Goal: Task Accomplishment & Management: Manage account settings

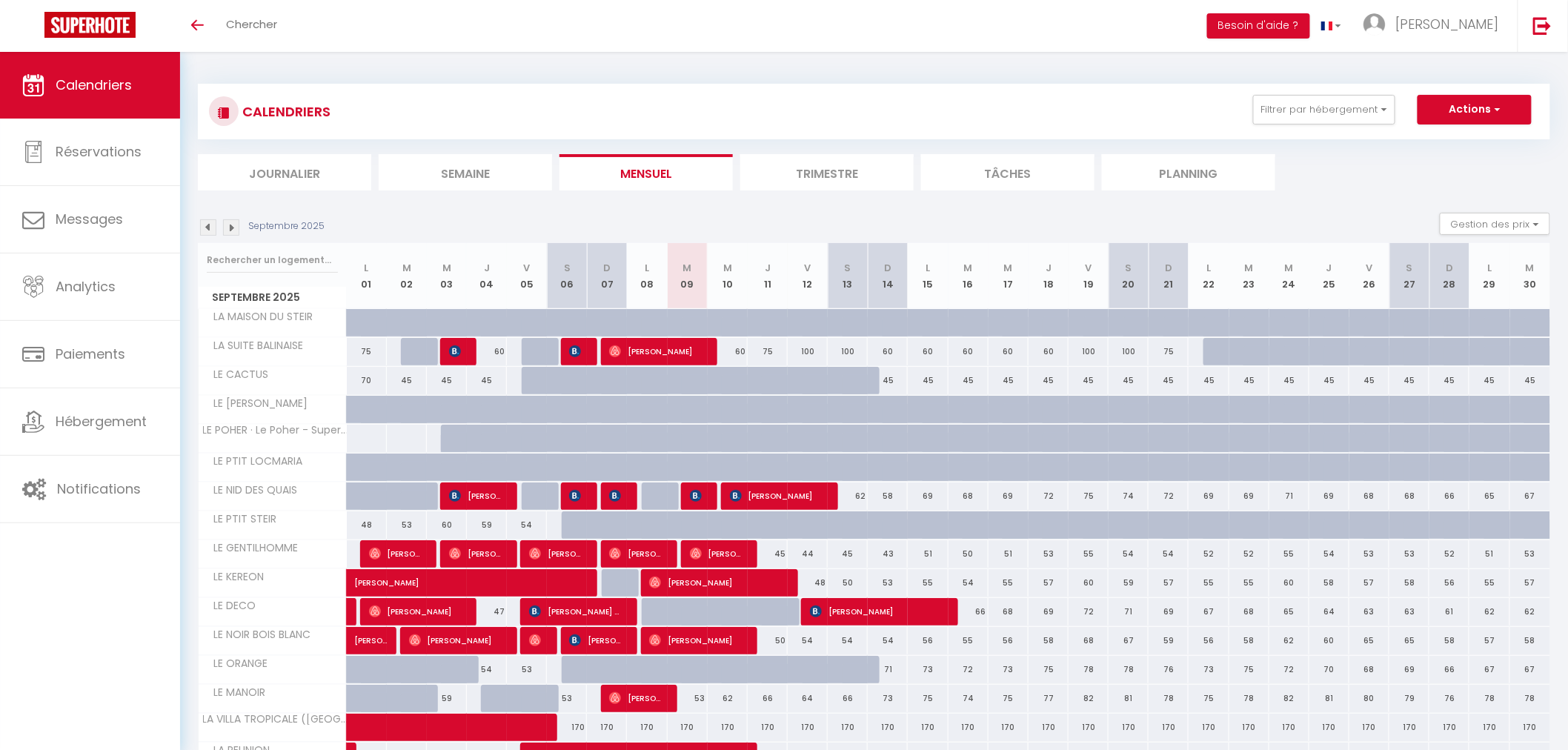
click at [291, 176] on li "Journalier" at bounding box center [284, 172] width 174 height 36
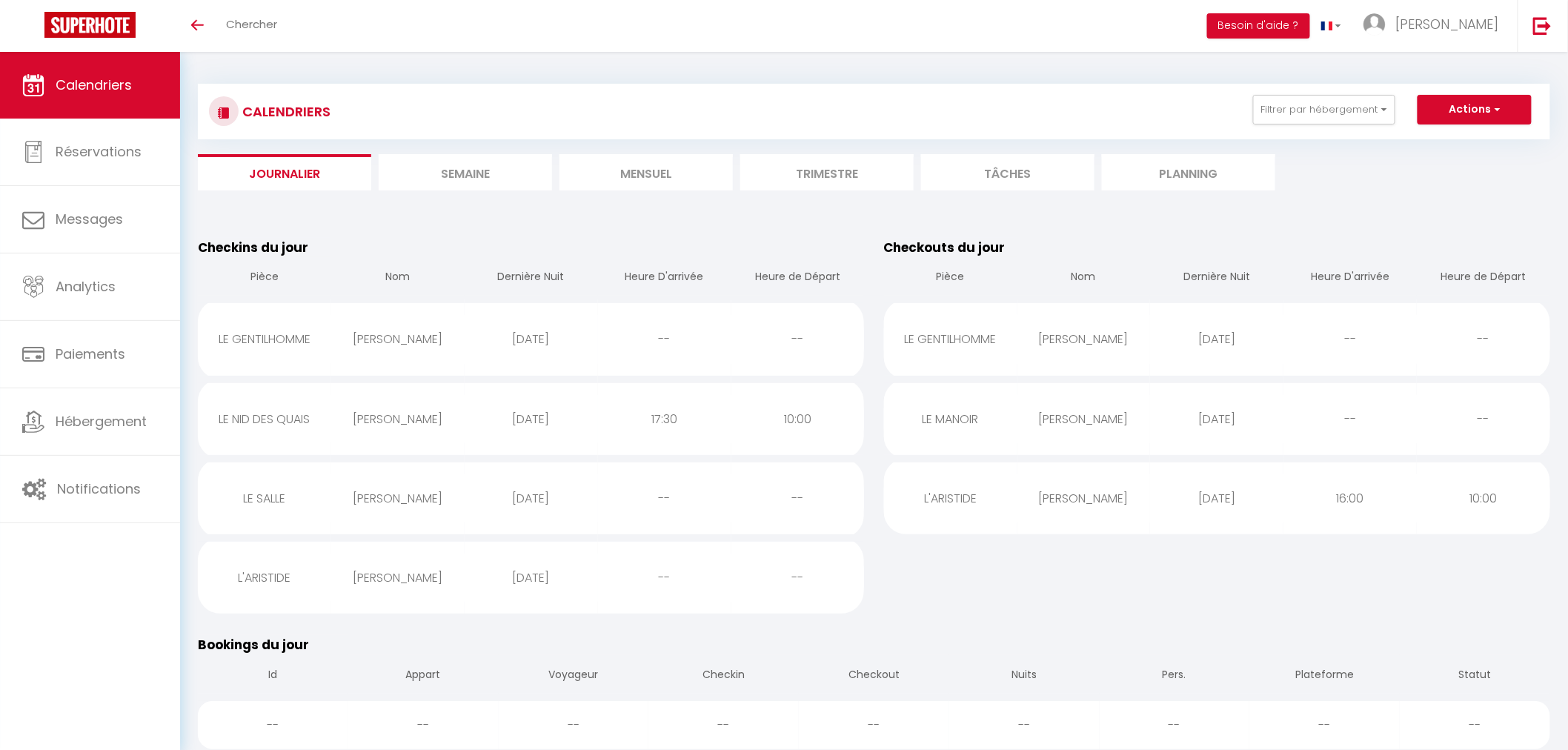
click at [1271, 412] on div "2025-09-09" at bounding box center [1217, 418] width 134 height 48
select select "0"
select select "1"
select select
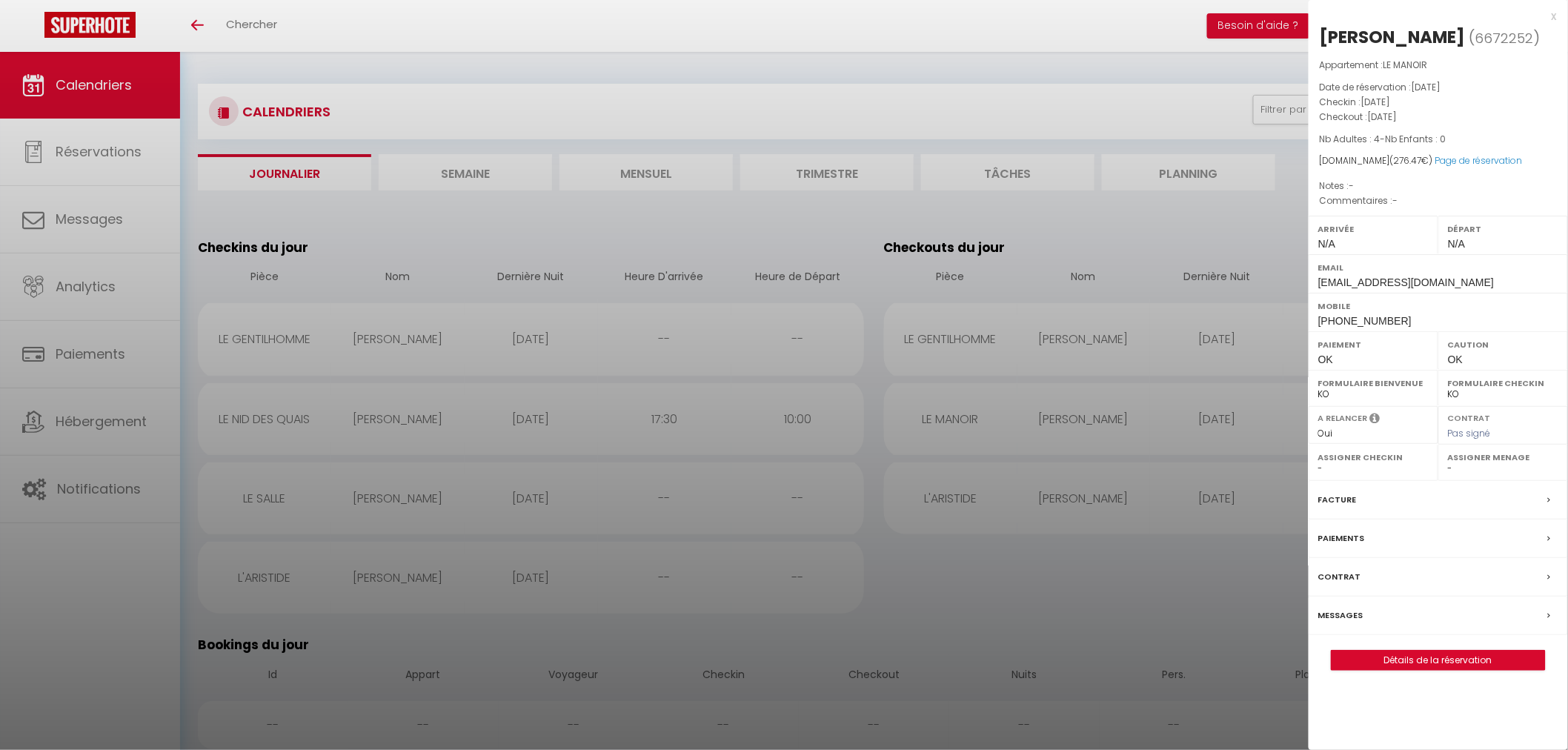
select select "50019"
click at [1445, 670] on link "Détails de la réservation" at bounding box center [1438, 659] width 213 height 19
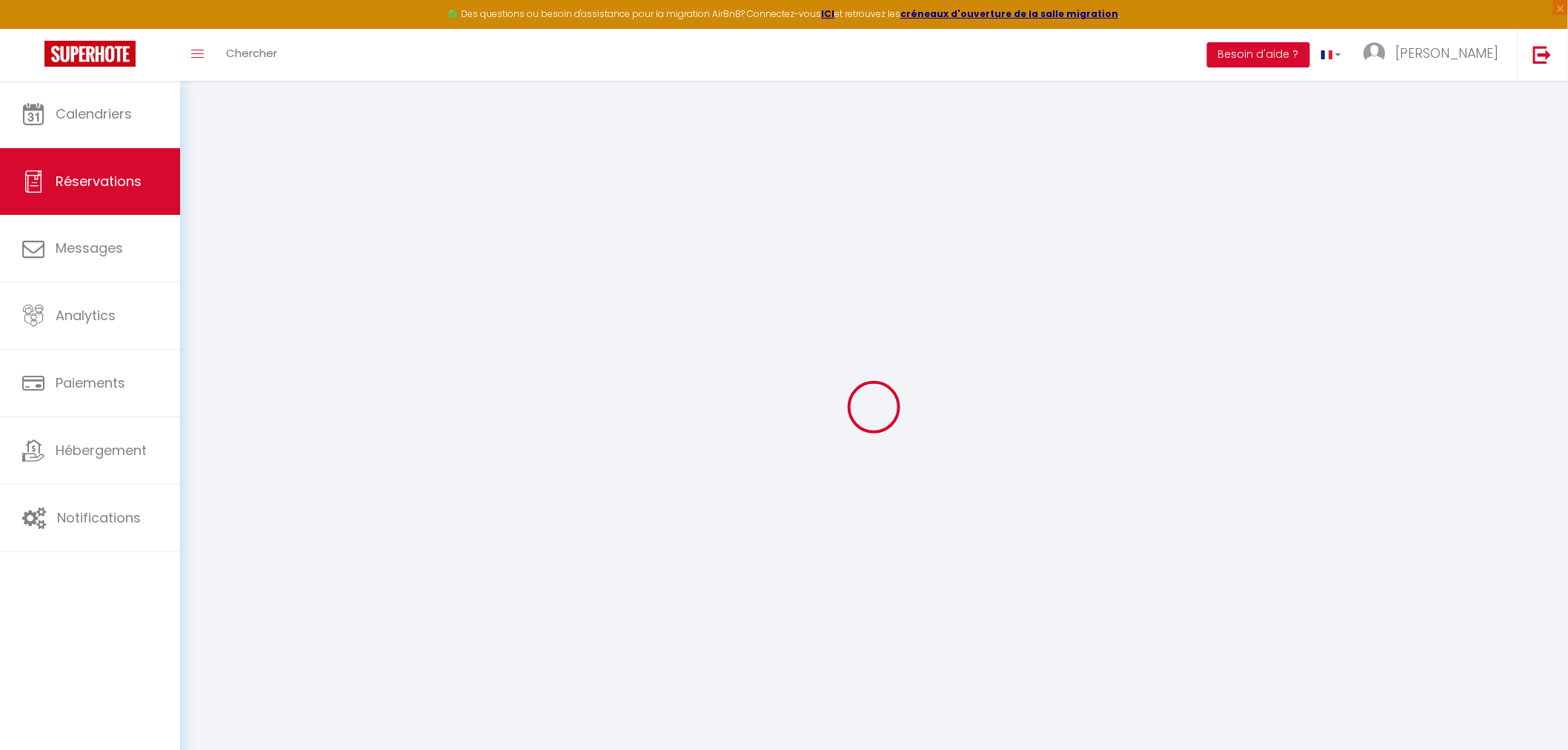
type input "Camille"
type input "Pajaniandy"
type input "uk2igihnyysdhdikq9pdblv19ykb@reply.superhote.com"
type input "+262692192755"
select select
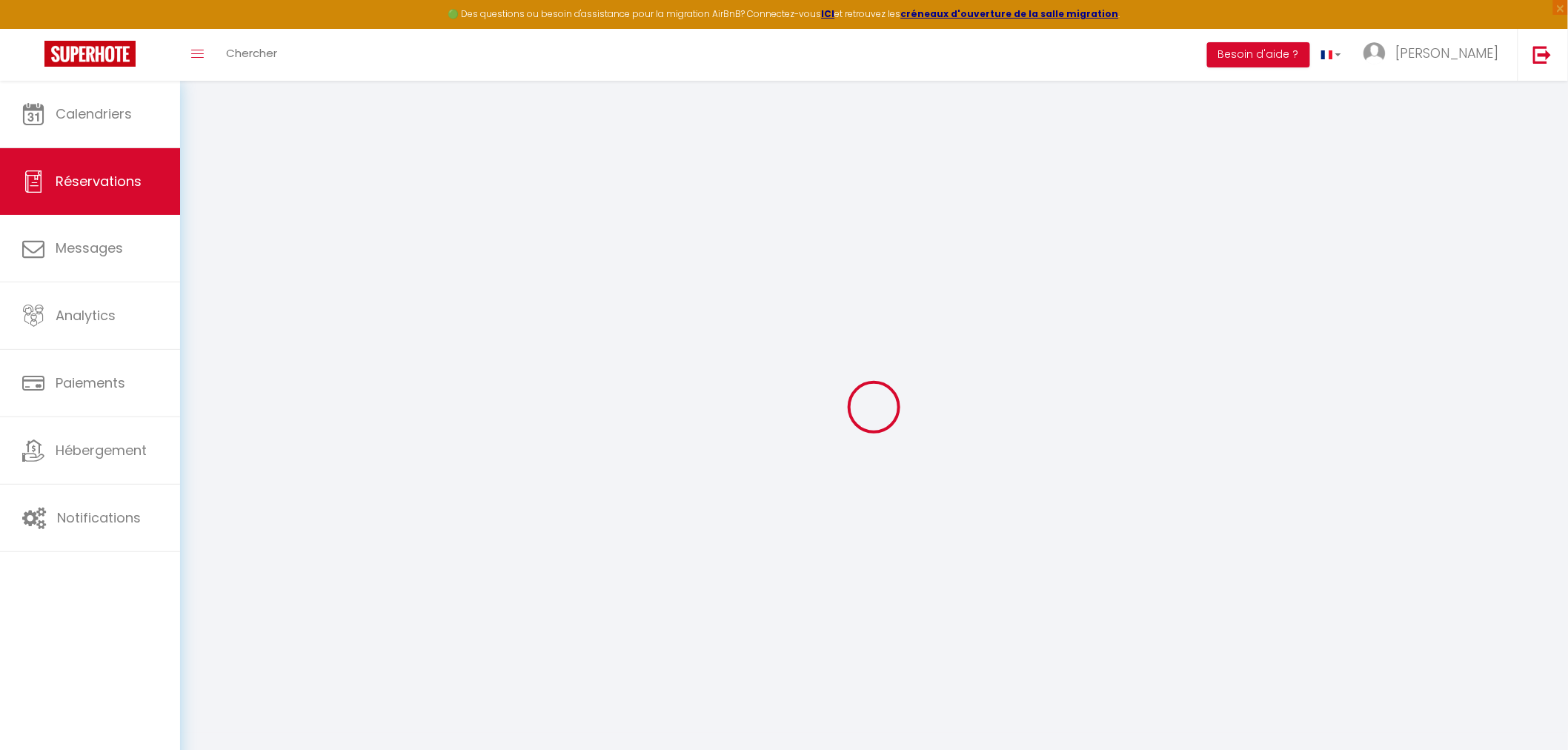
type input "38.1"
select select "2146"
select select "1"
select select
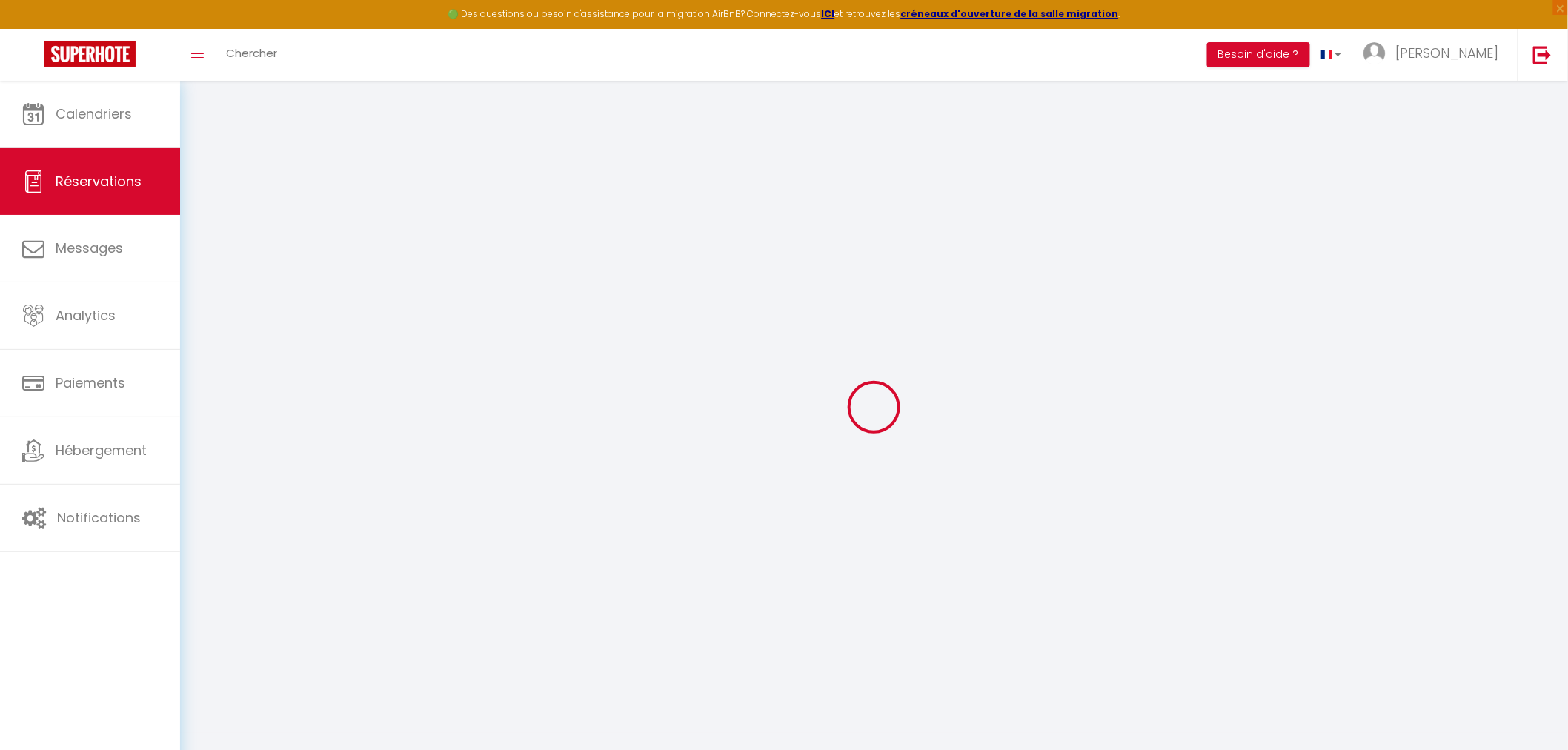
type input "4"
select select "12"
select select
type input "168"
checkbox input "false"
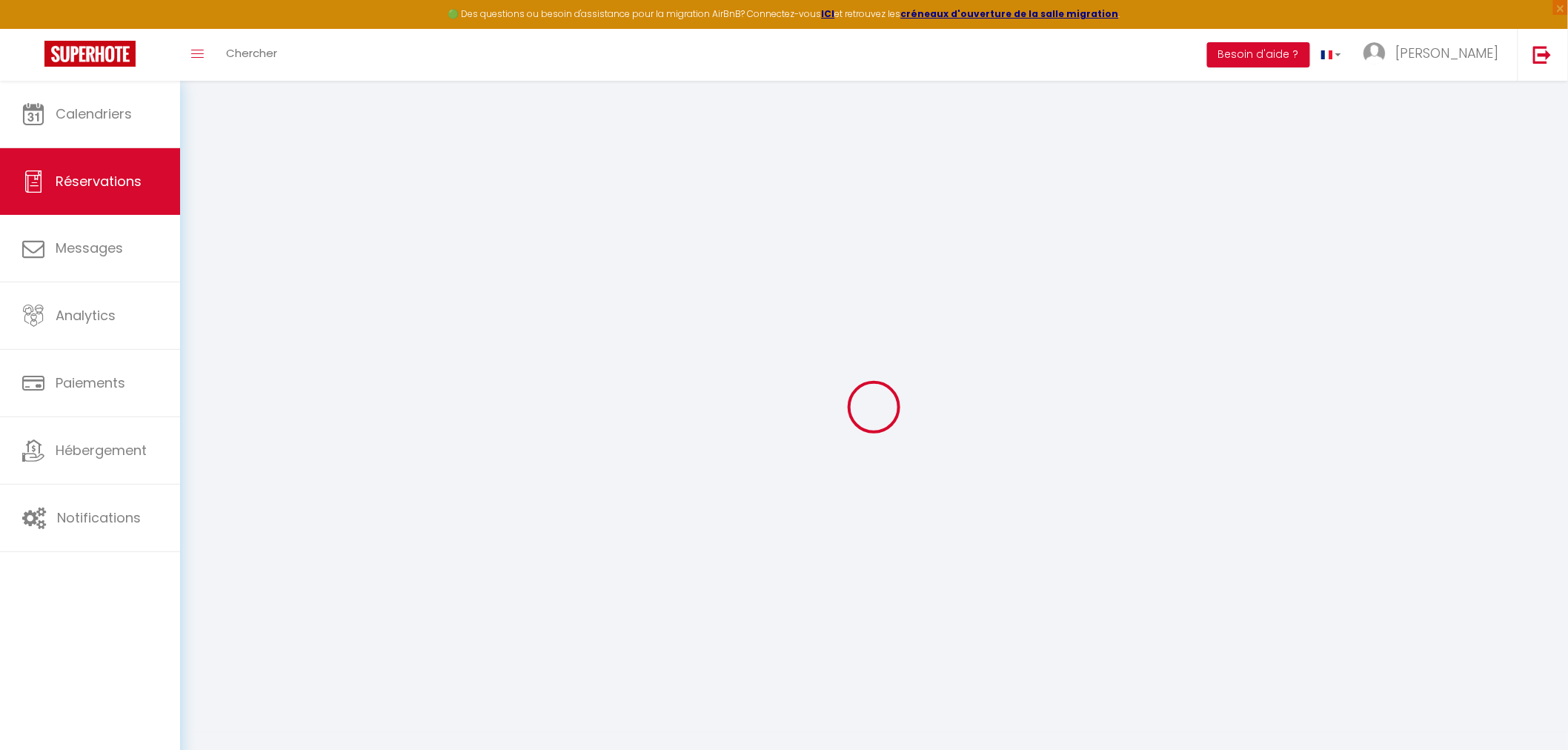
type input "0"
select select "1"
type input "50"
type input "30"
type input "0"
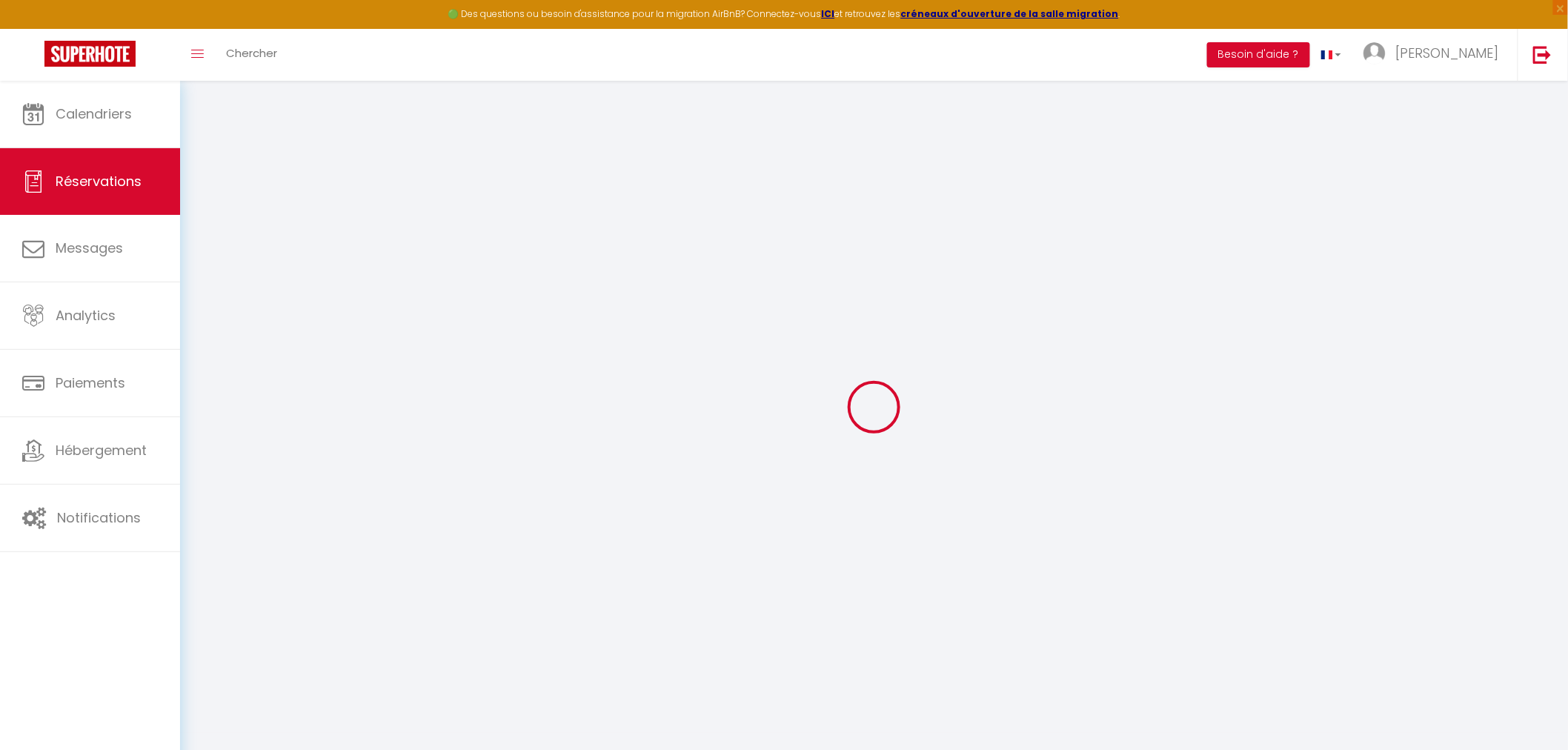
select select
select select "15"
checkbox input "false"
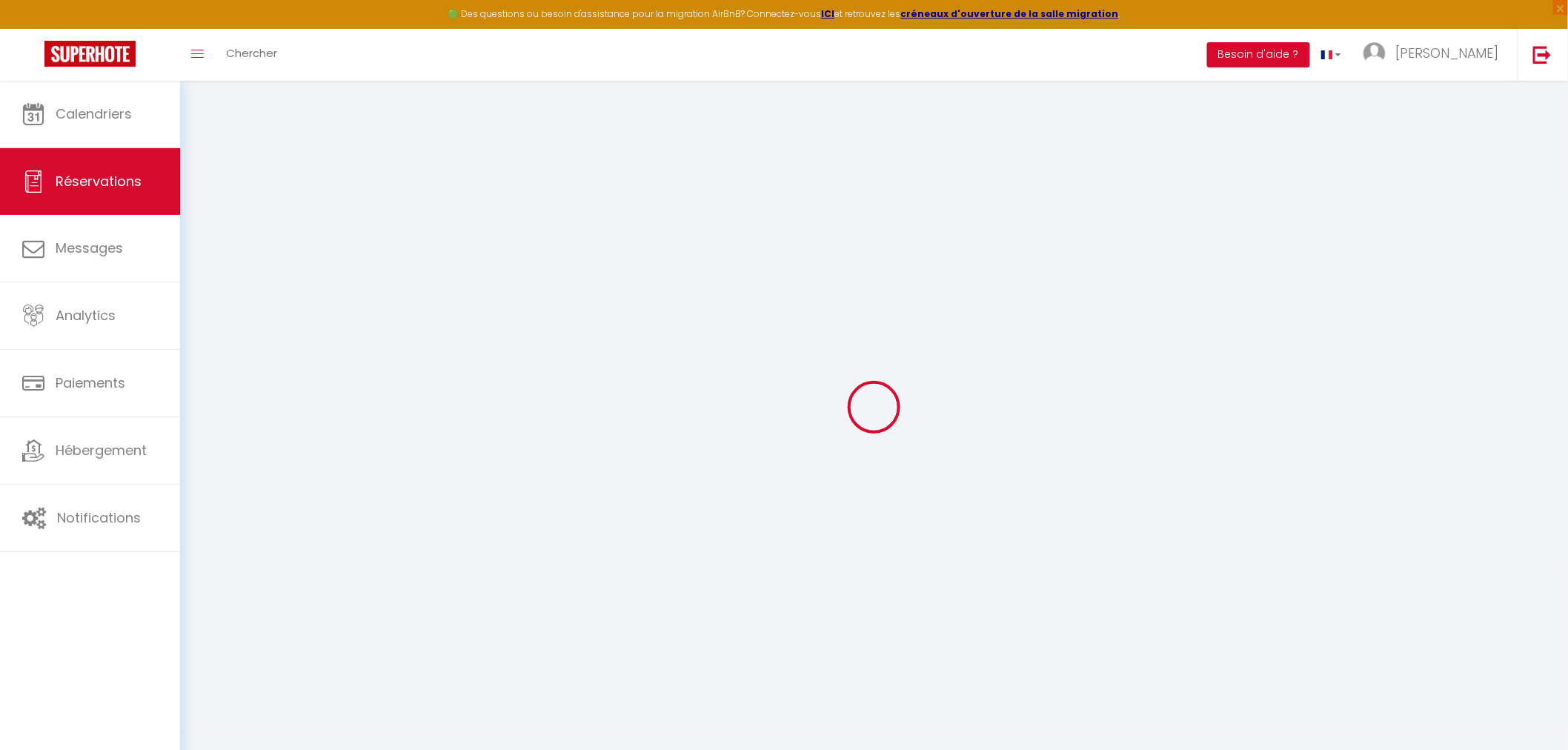
select select
checkbox input "false"
select select
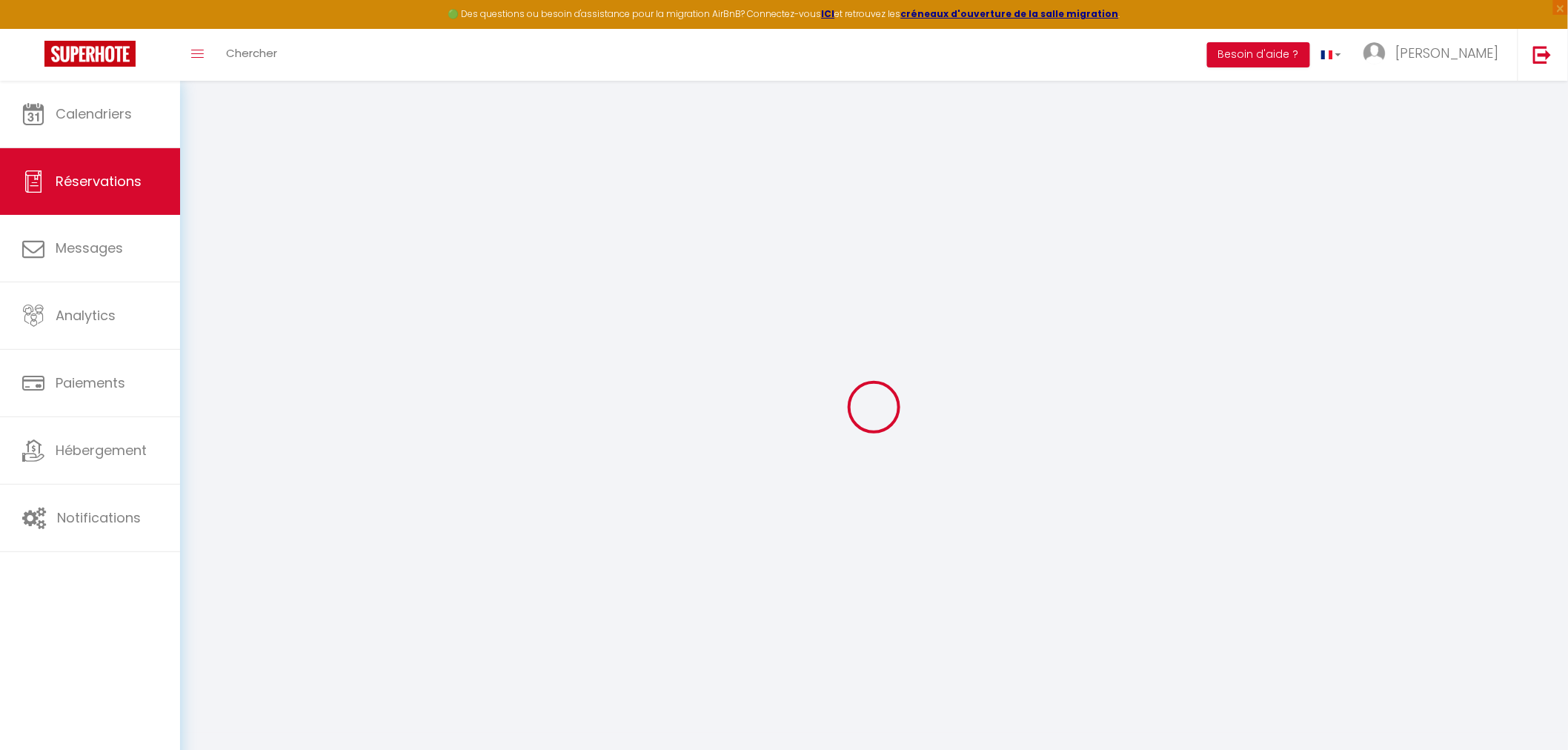
select select
checkbox input "false"
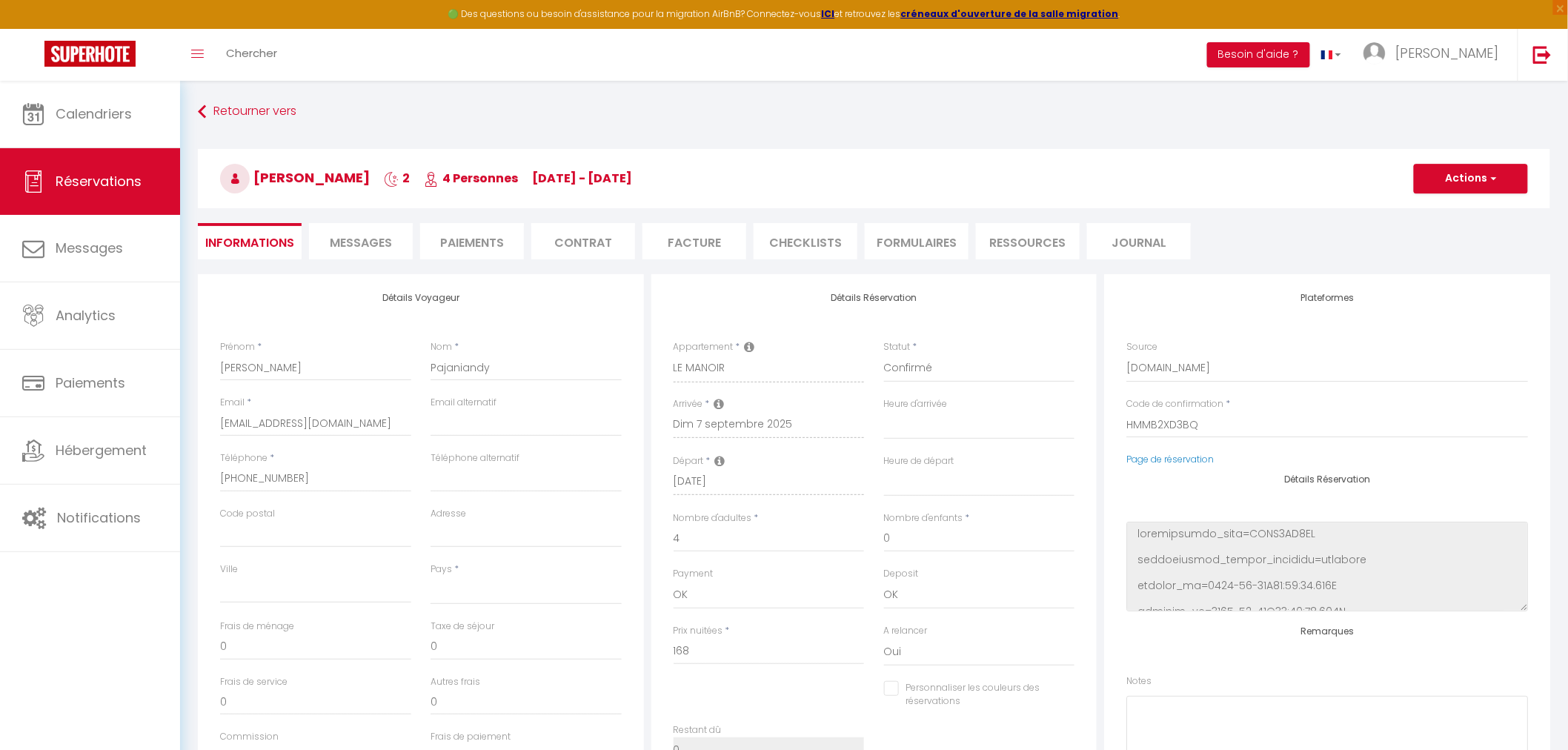
select select
type input "100"
type input "8.47"
select select
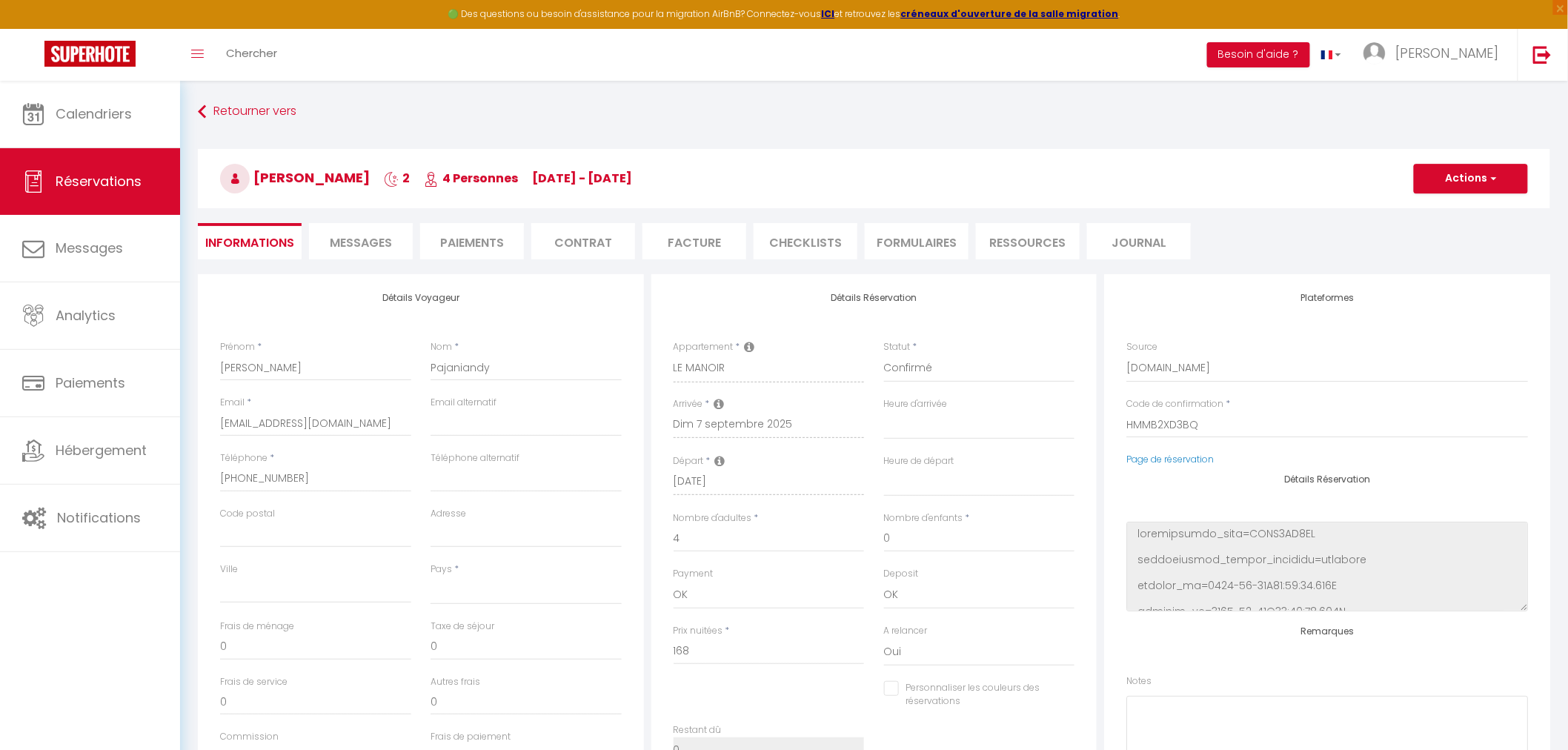
checkbox input "false"
select select
checkbox input "false"
select select
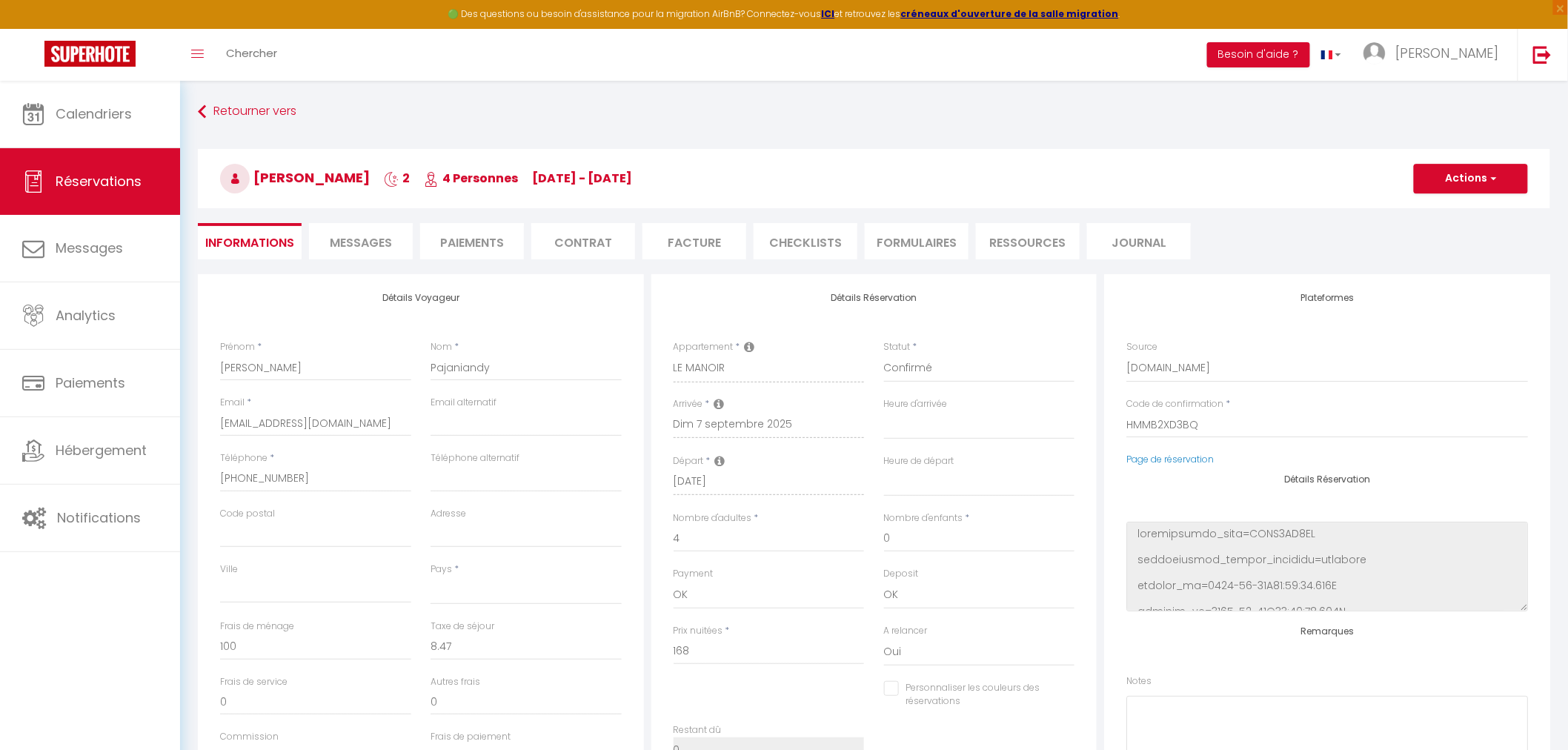
click at [388, 238] on span "Messages" at bounding box center [361, 243] width 63 height 17
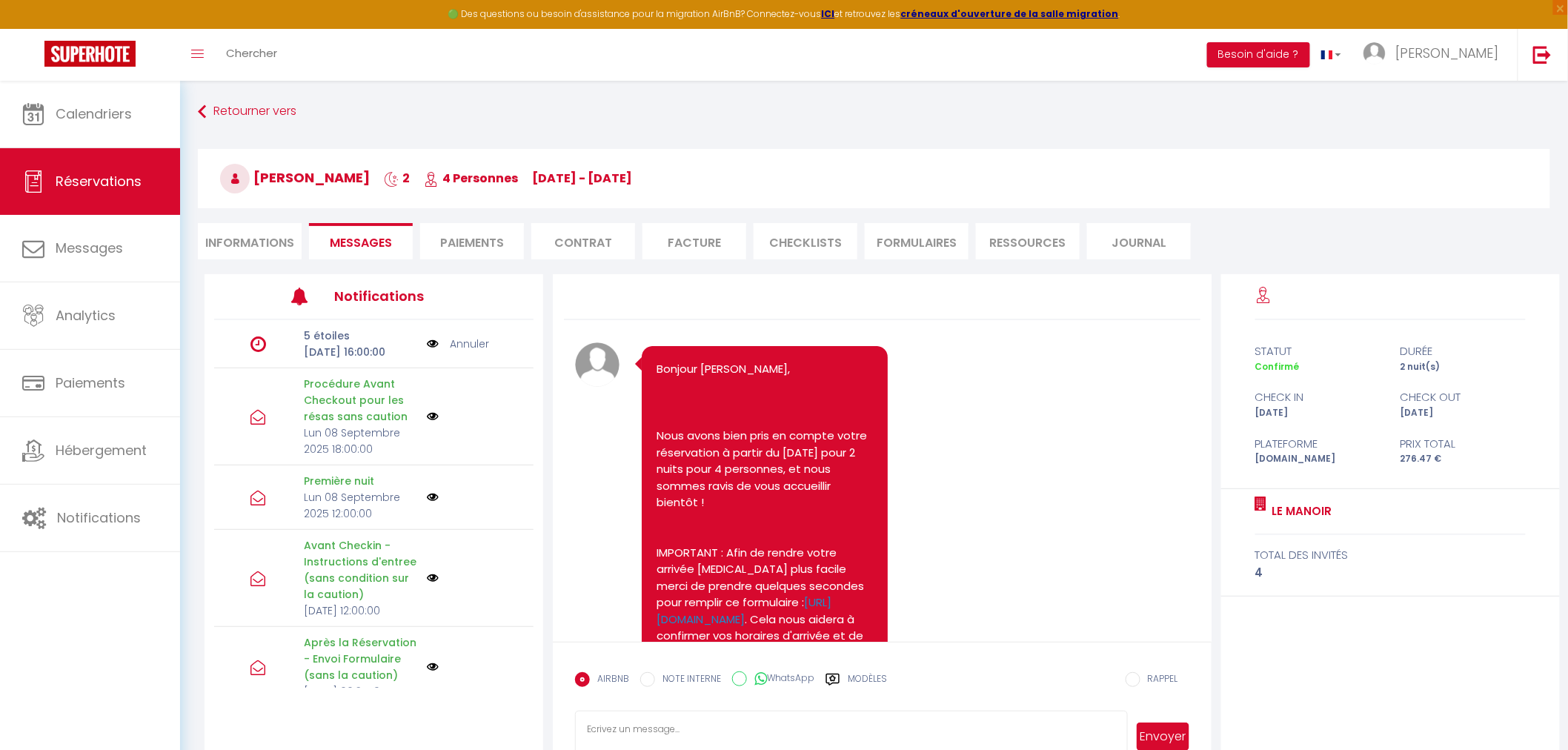
select select
click at [252, 233] on li "Informations" at bounding box center [250, 240] width 104 height 36
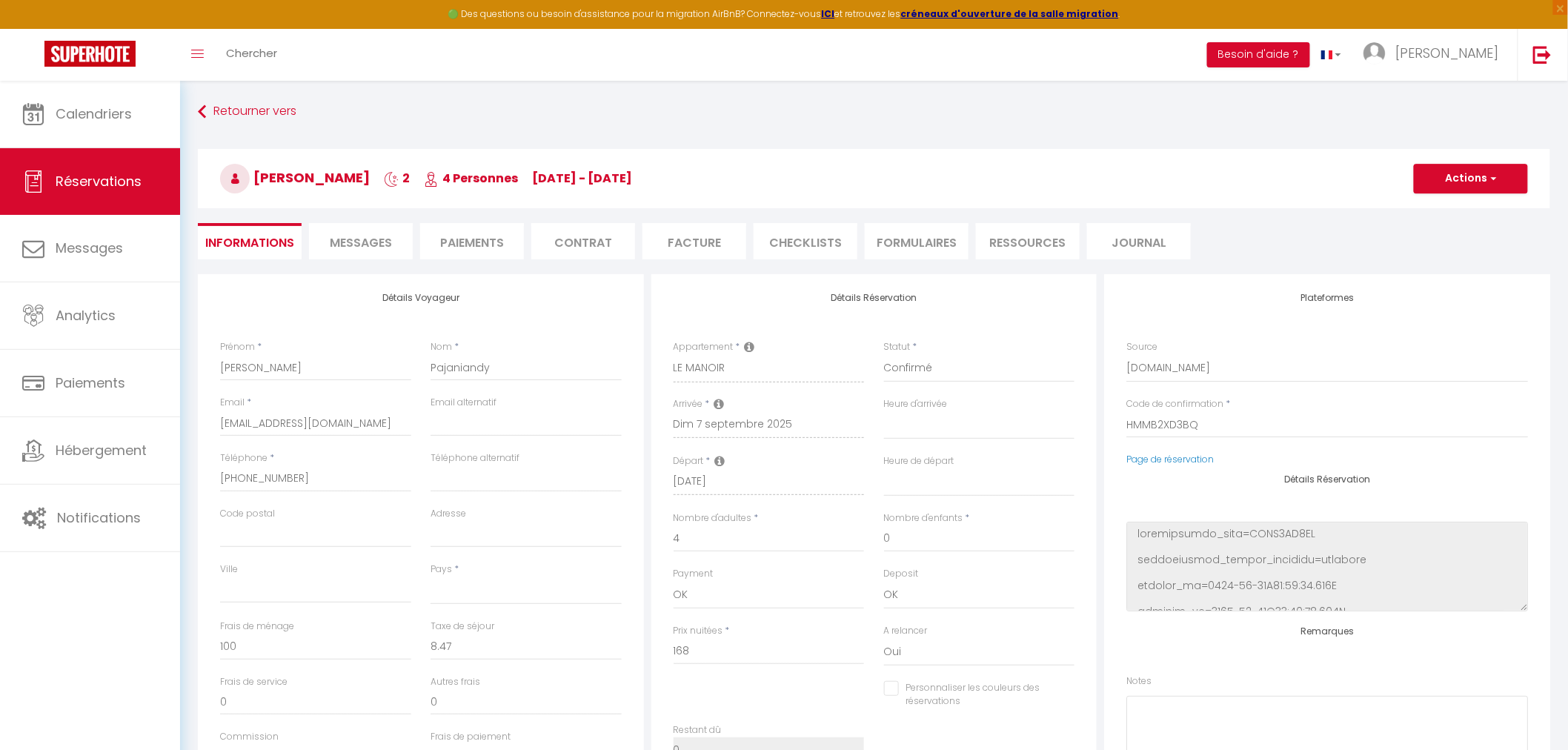
select select
click at [953, 472] on select "00:00 00:30 01:00 01:30 02:00 02:30 03:00 03:30 04:00 04:30 05:00 05:30 06:00 0…" at bounding box center [980, 482] width 191 height 28
select select "15:00"
click at [884, 468] on select "00:00 00:30 01:00 01:30 02:00 02:30 03:00 03:30 04:00 04:30 05:00 05:30 06:00 0…" at bounding box center [980, 482] width 191 height 28
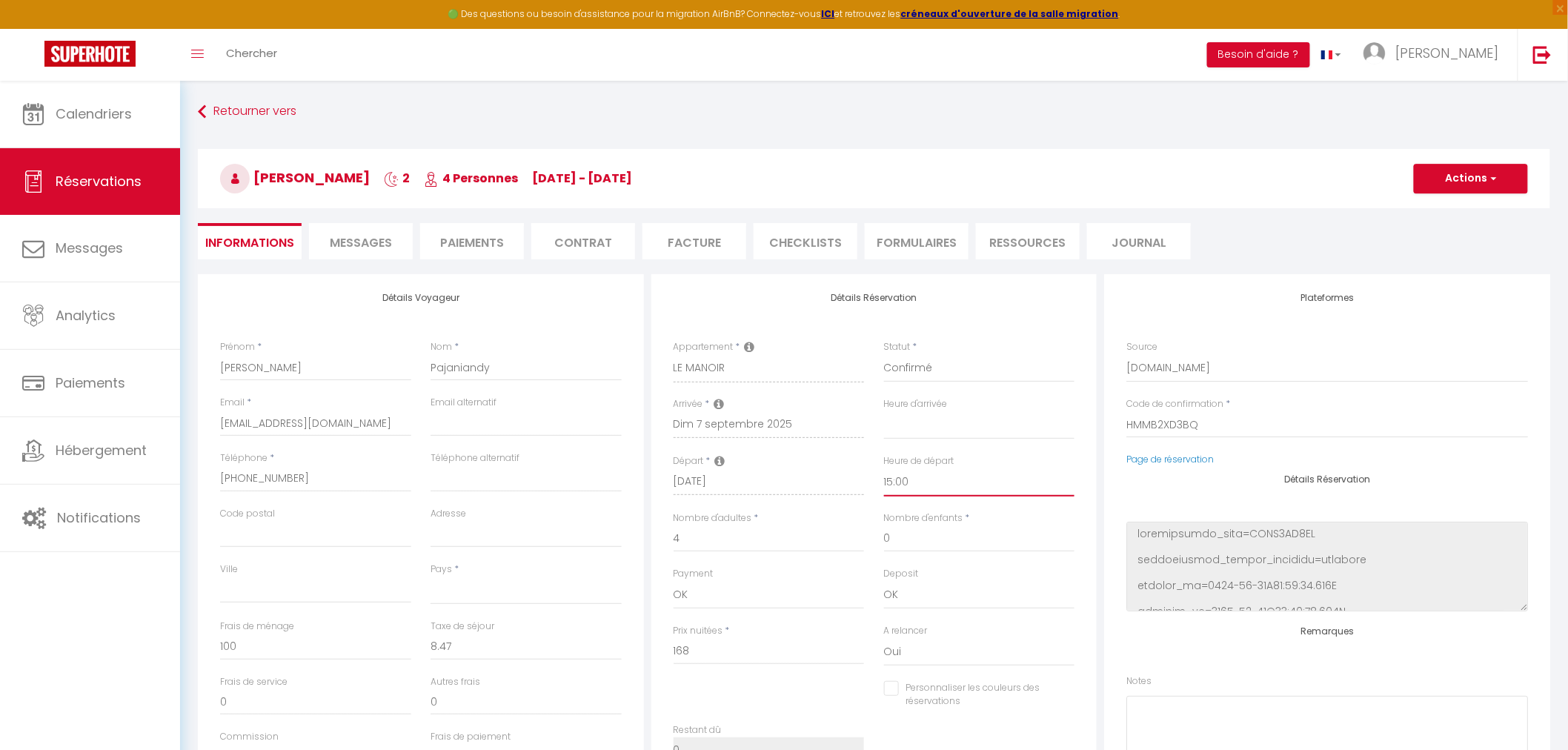
select select
checkbox input "false"
click at [1389, 229] on ul "Informations Messages Paiements Contrat Facture CHECKLISTS FORMULAIRES Ressourc…" at bounding box center [874, 240] width 1352 height 36
click at [1478, 174] on button "Actions" at bounding box center [1471, 178] width 114 height 30
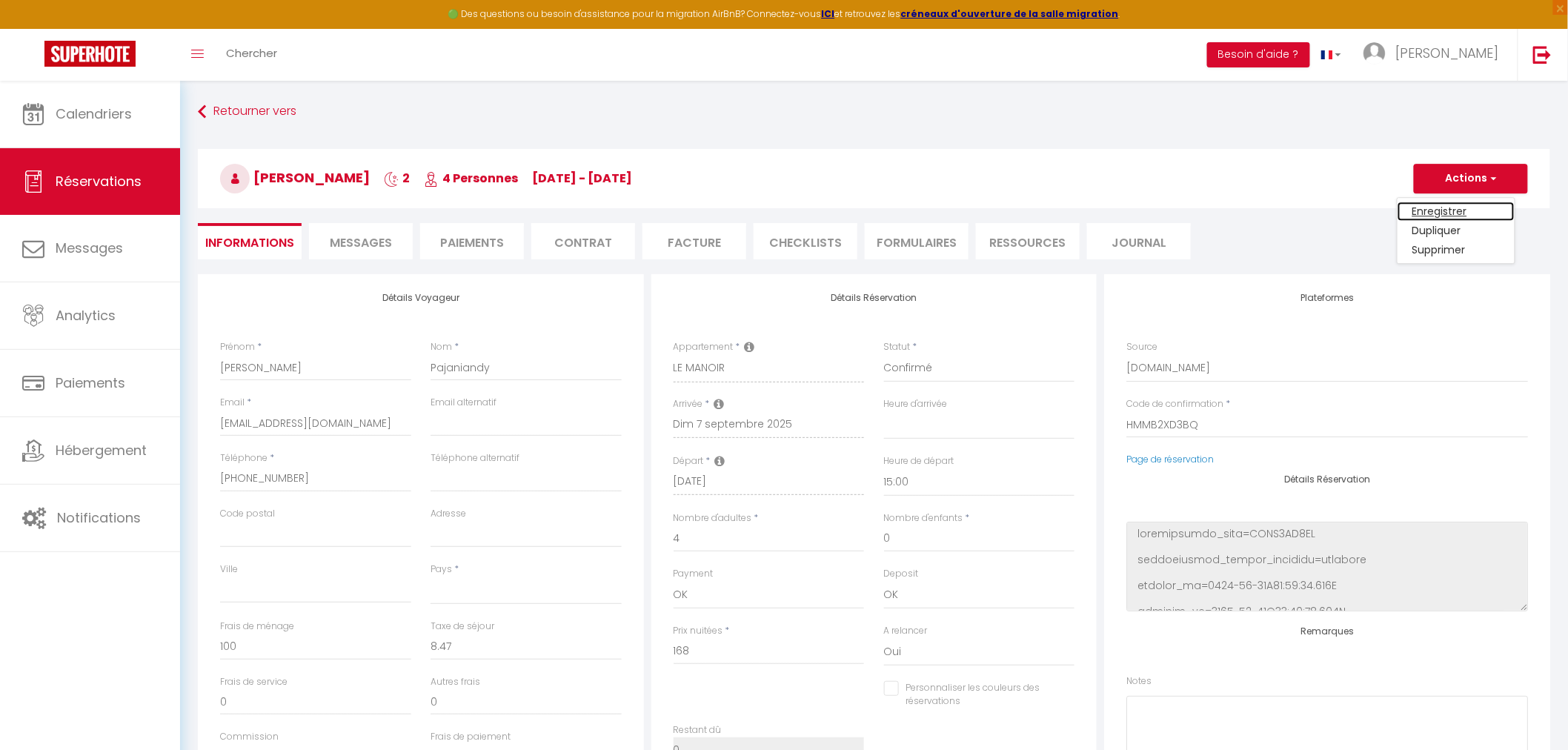
click at [1441, 208] on link "Enregistrer" at bounding box center [1456, 211] width 117 height 19
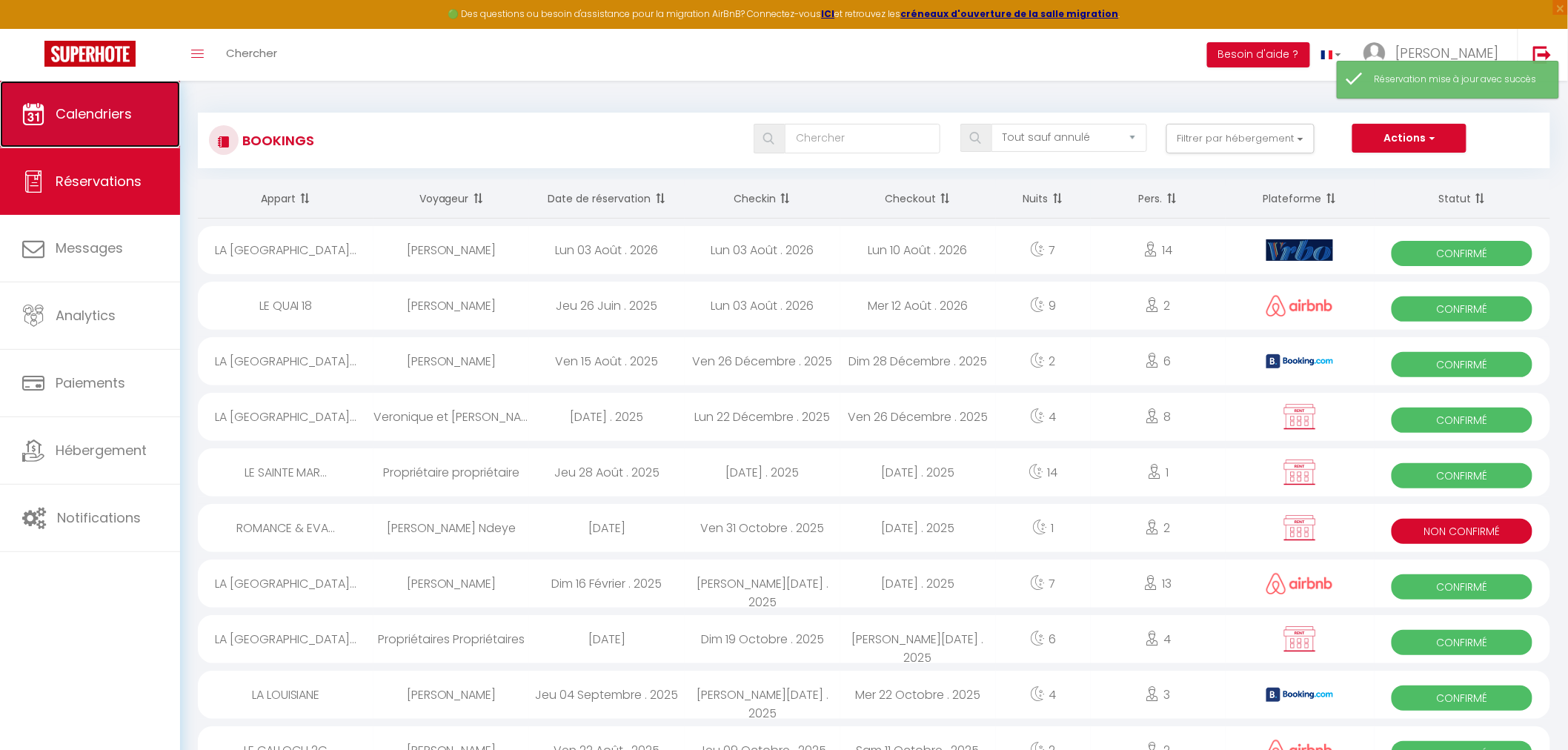
click at [99, 116] on span "Calendriers" at bounding box center [94, 113] width 76 height 19
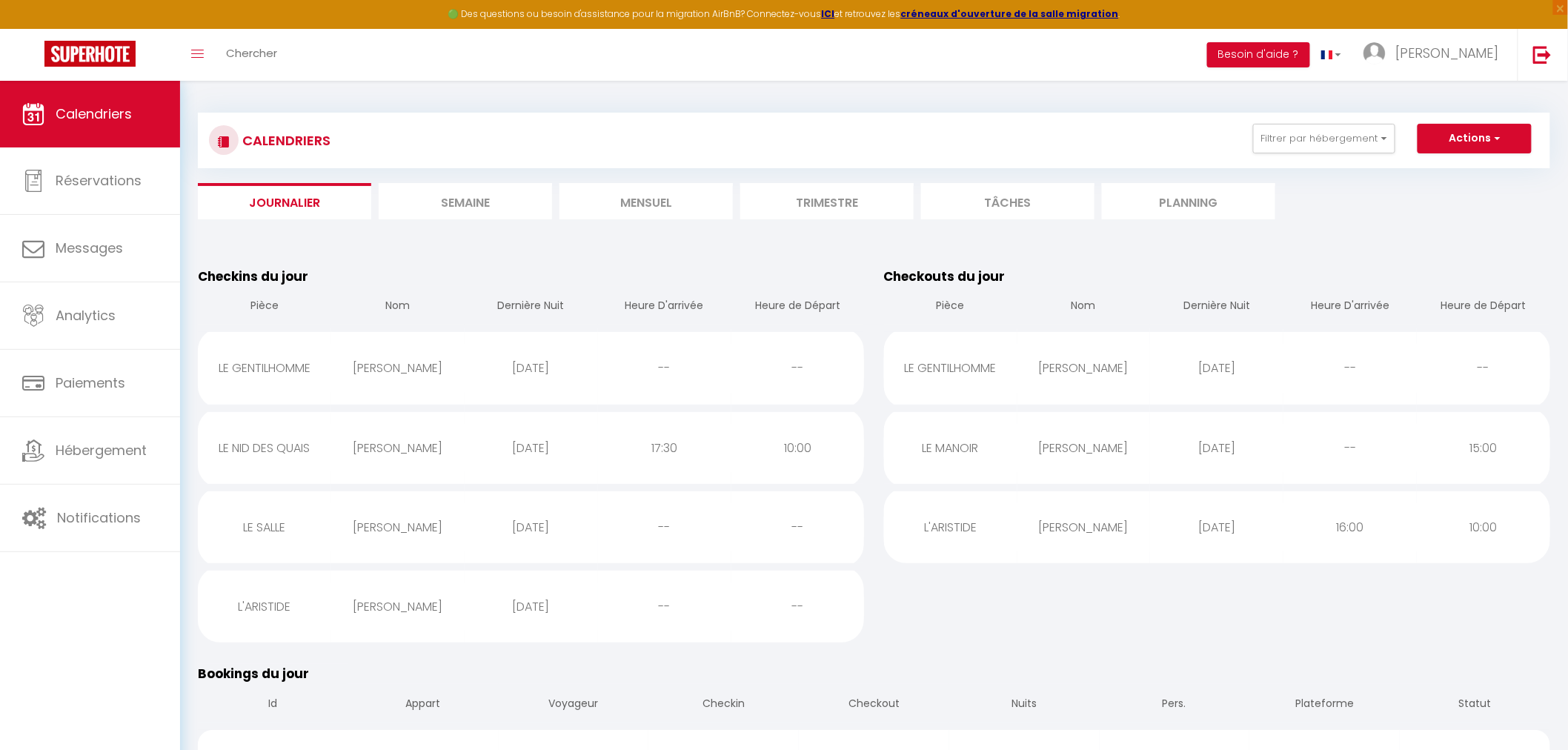
click at [1319, 454] on div "--" at bounding box center [1350, 448] width 134 height 48
select select "0"
select select "1"
select select
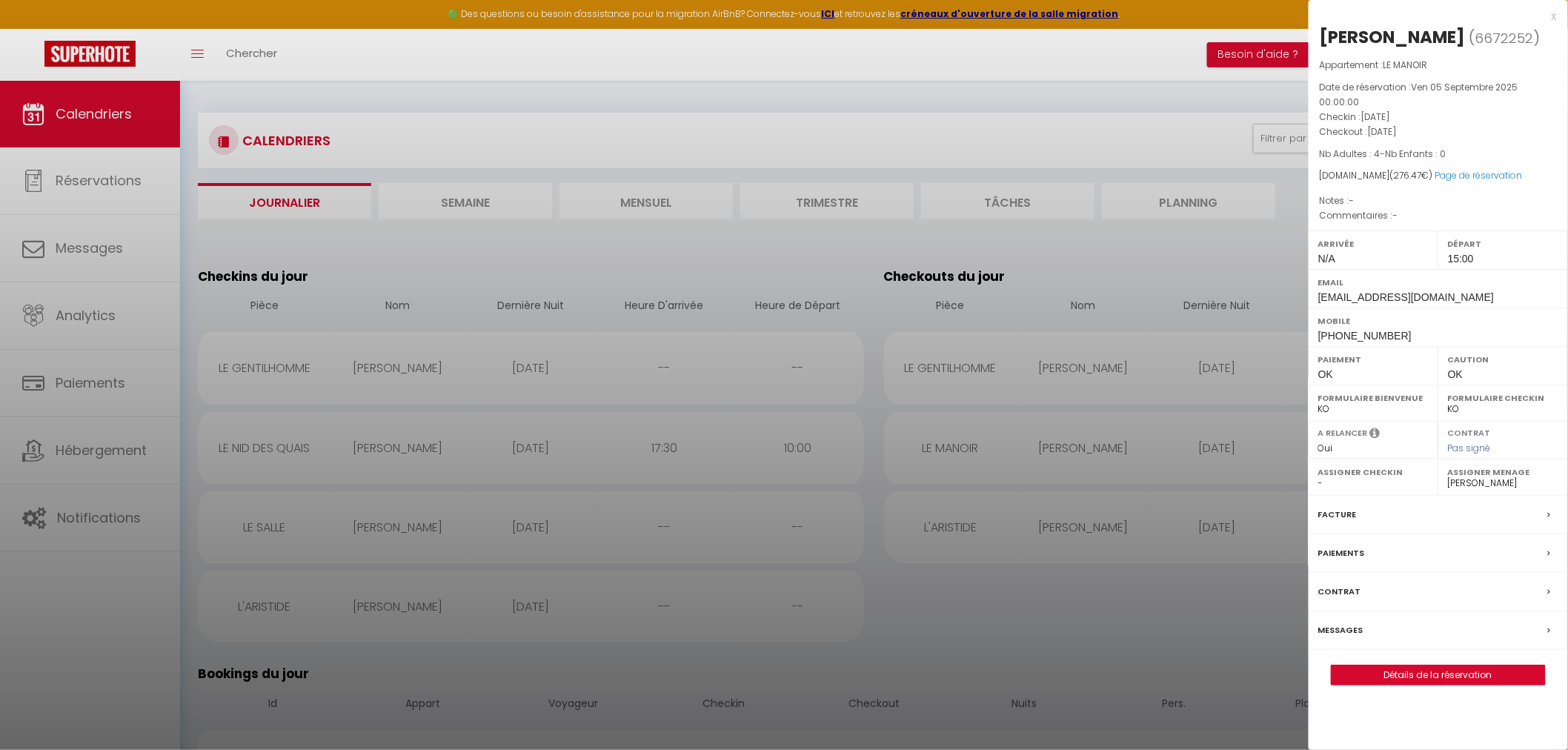
click at [1242, 615] on div at bounding box center [784, 375] width 1568 height 750
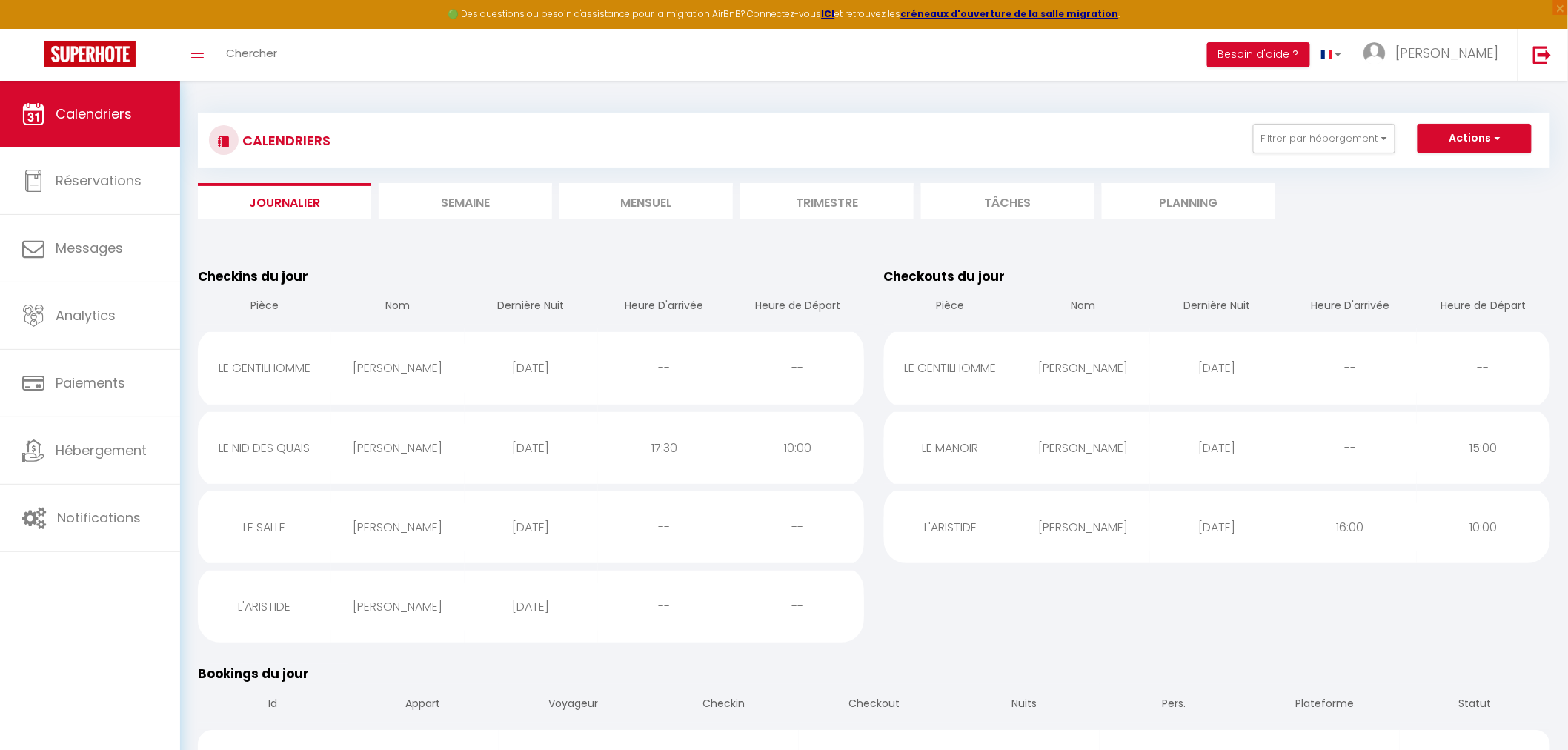
click at [1090, 359] on div "Isabelle Bournaud-Lucas" at bounding box center [1085, 367] width 134 height 48
select select "35679"
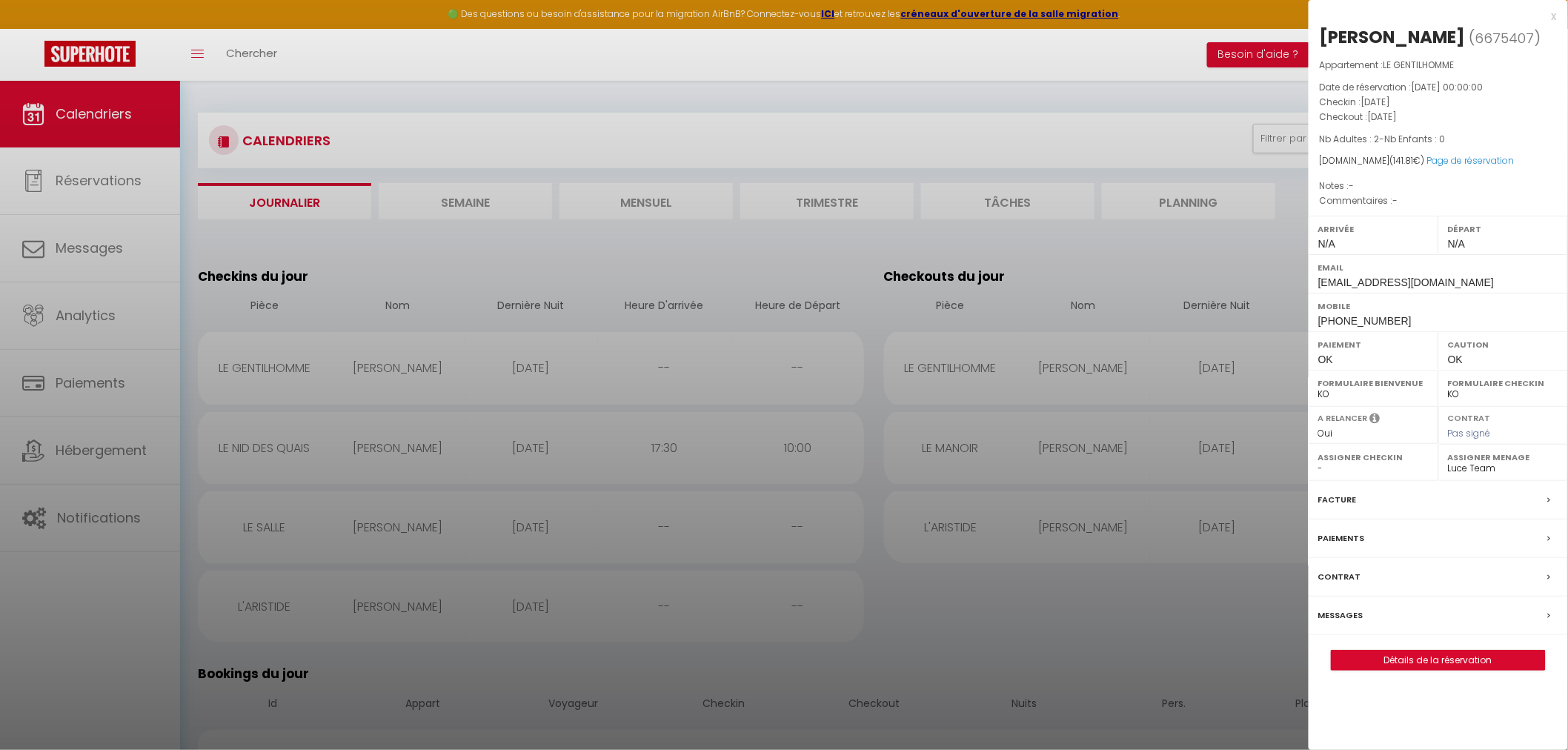
click at [1125, 614] on div at bounding box center [784, 375] width 1568 height 750
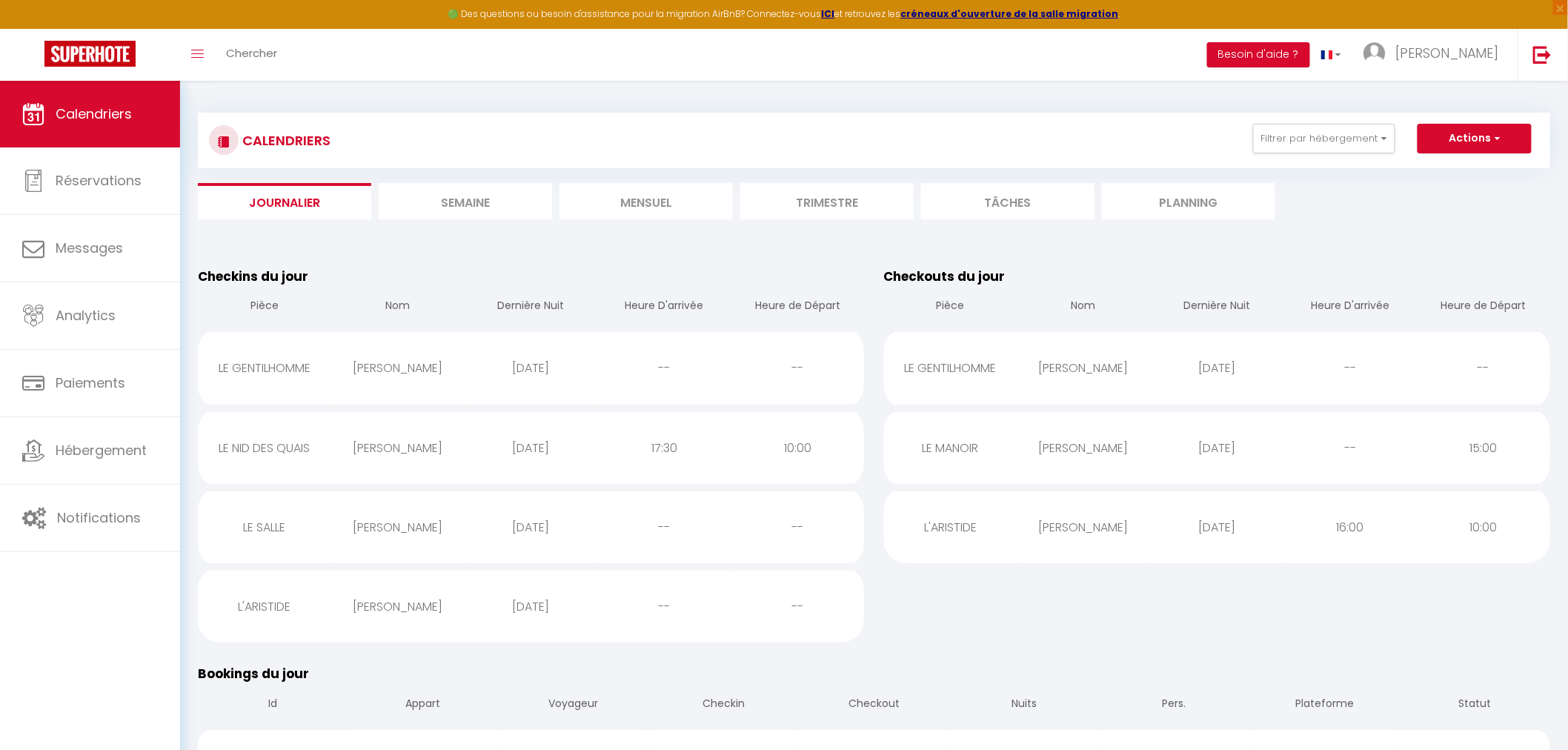
click at [1130, 527] on div "Gerhard Graschopf" at bounding box center [1085, 527] width 134 height 48
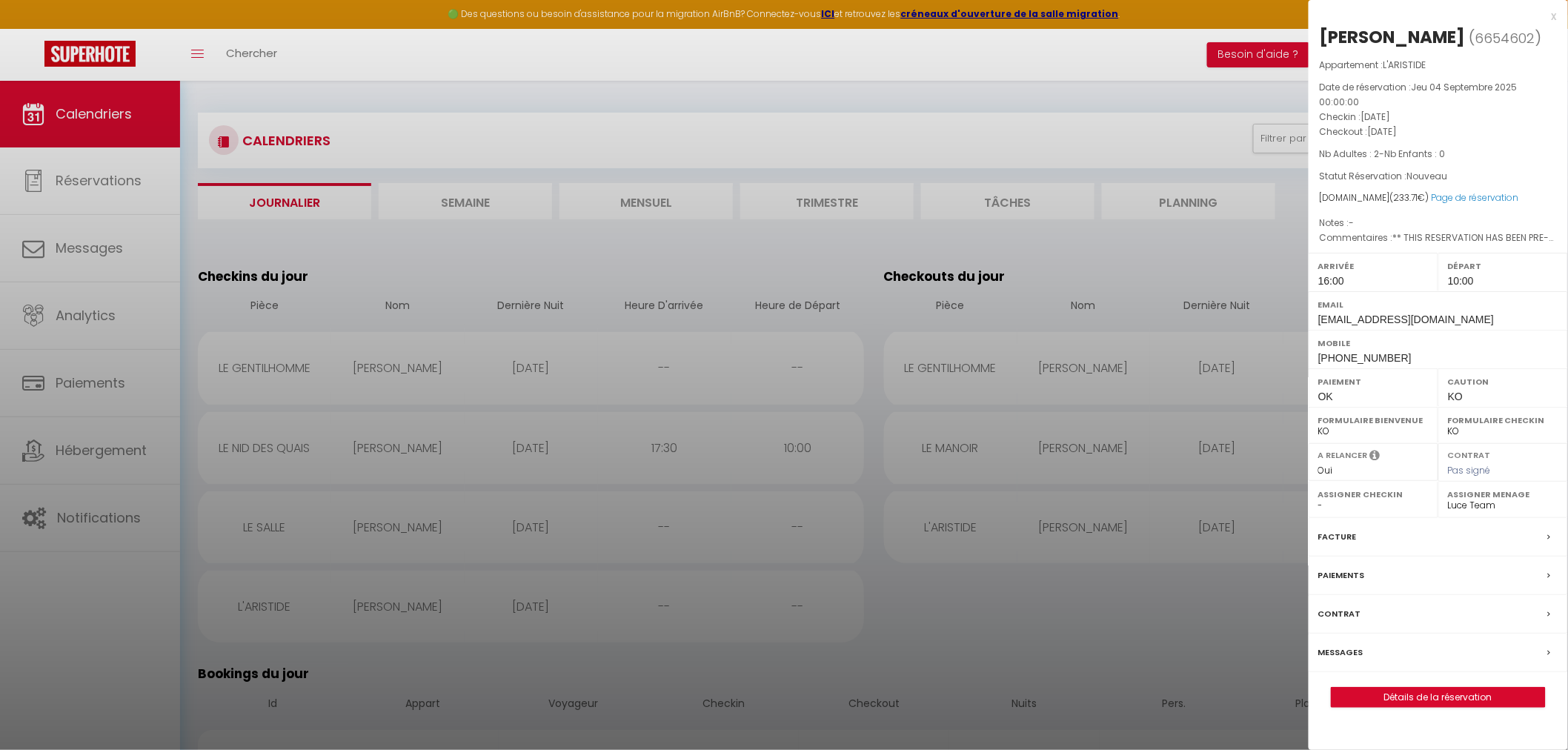
drag, startPoint x: 1113, startPoint y: 614, endPoint x: 1102, endPoint y: 616, distance: 11.2
click at [1113, 614] on div at bounding box center [784, 375] width 1568 height 750
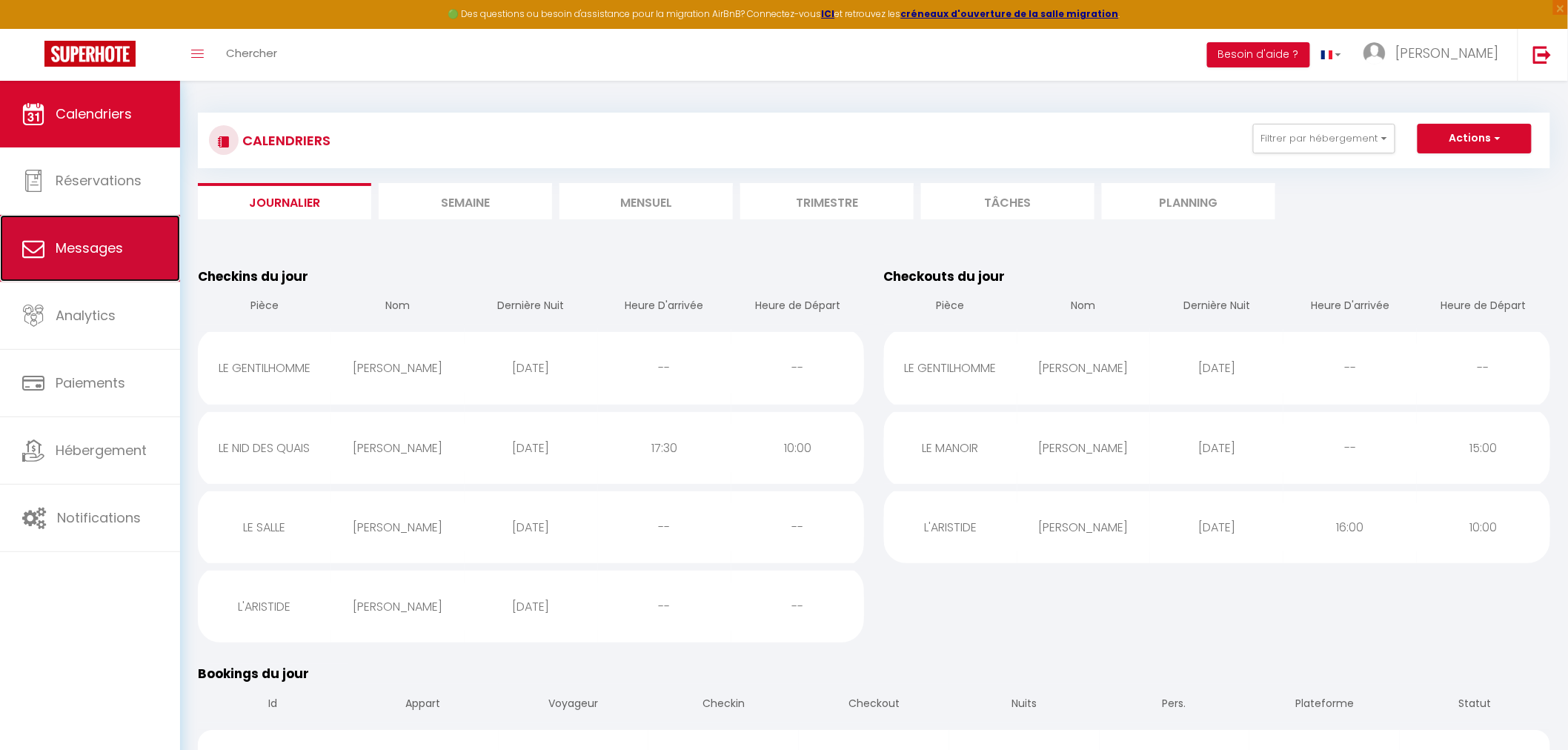
click at [130, 240] on link "Messages" at bounding box center [90, 248] width 180 height 67
select select "message"
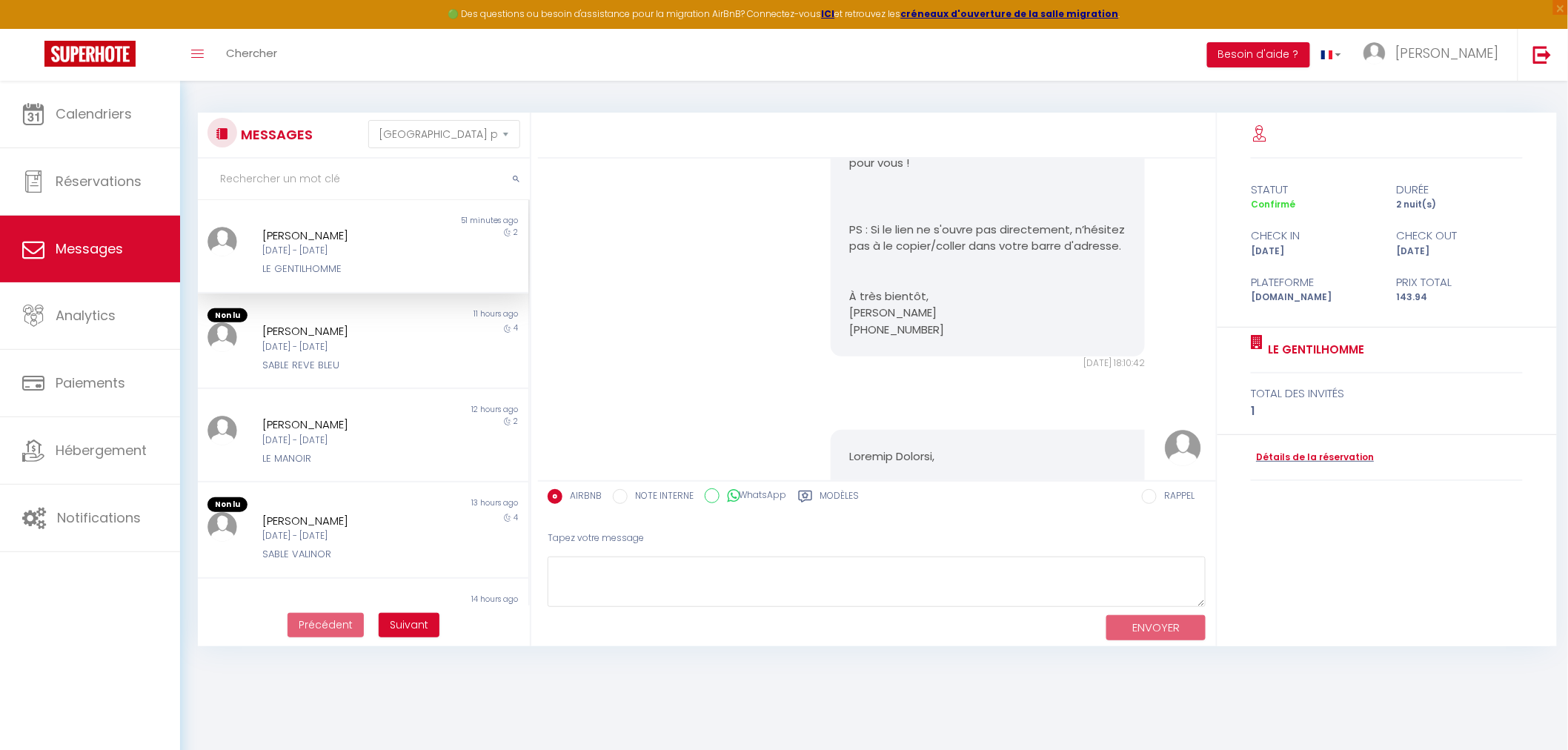
scroll to position [853, 0]
click at [383, 327] on div "Petra Marotzke" at bounding box center [349, 331] width 174 height 18
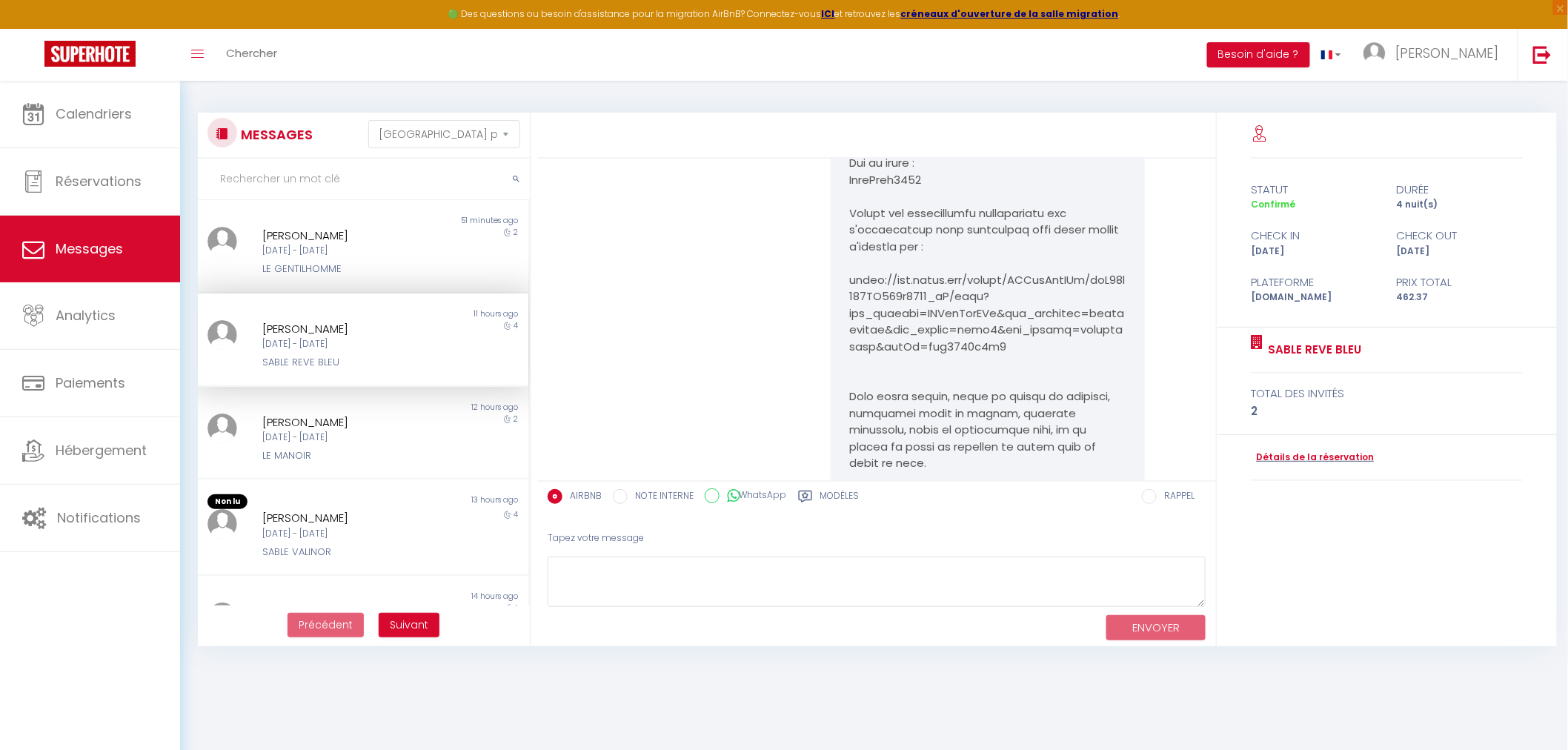
scroll to position [1905, 0]
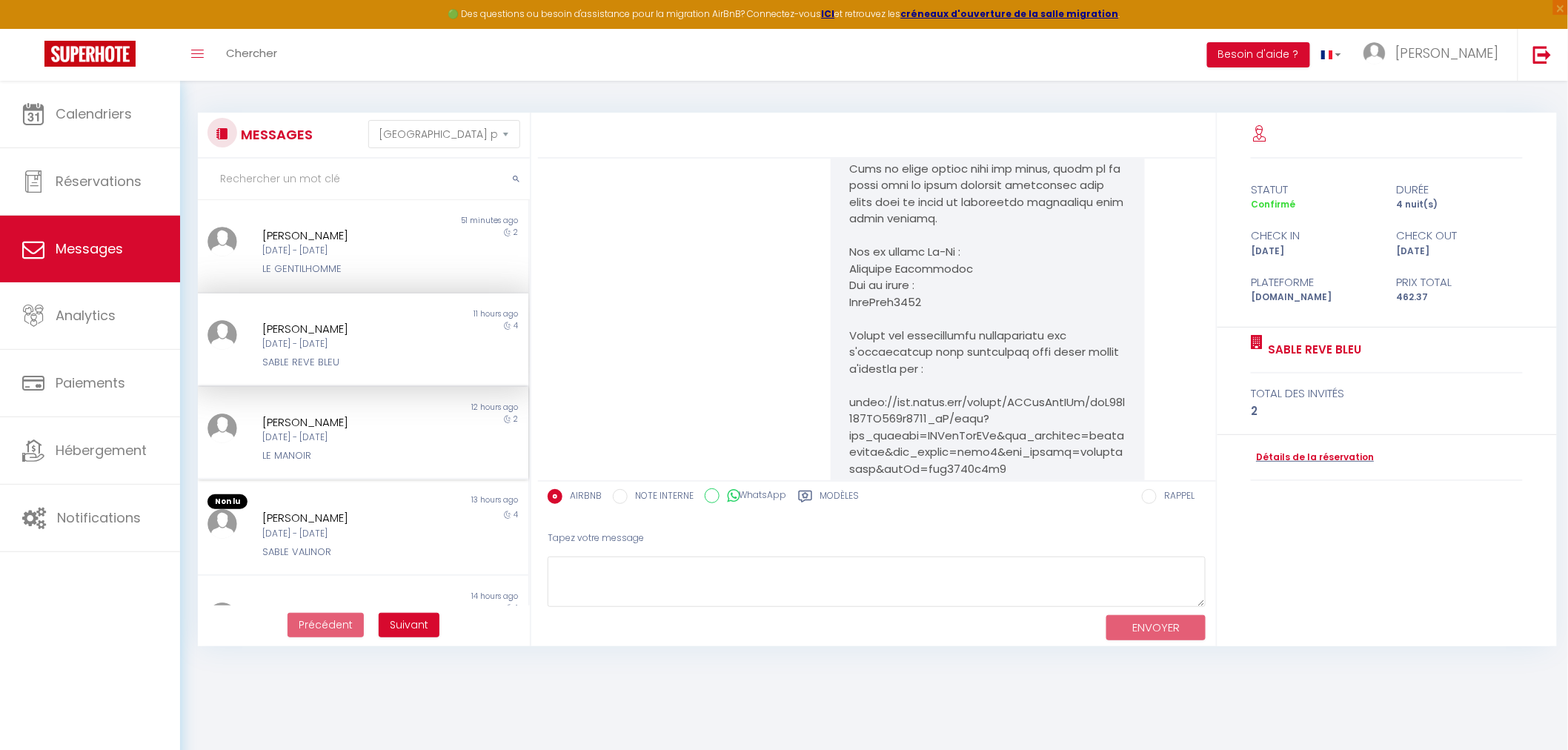
click at [401, 437] on div "Dim 07 Sep - Mar 09 Sep" at bounding box center [349, 437] width 174 height 14
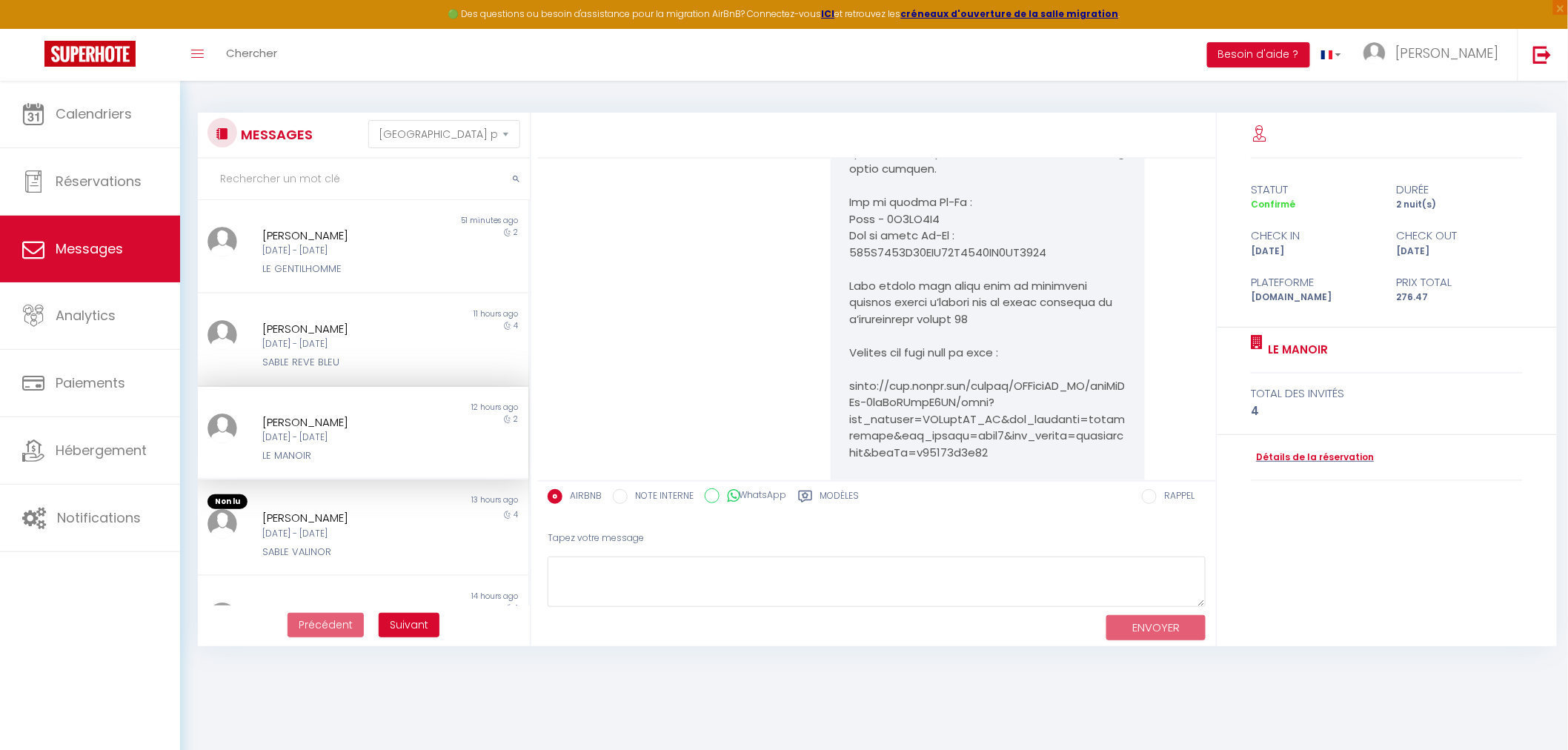
scroll to position [8826, 0]
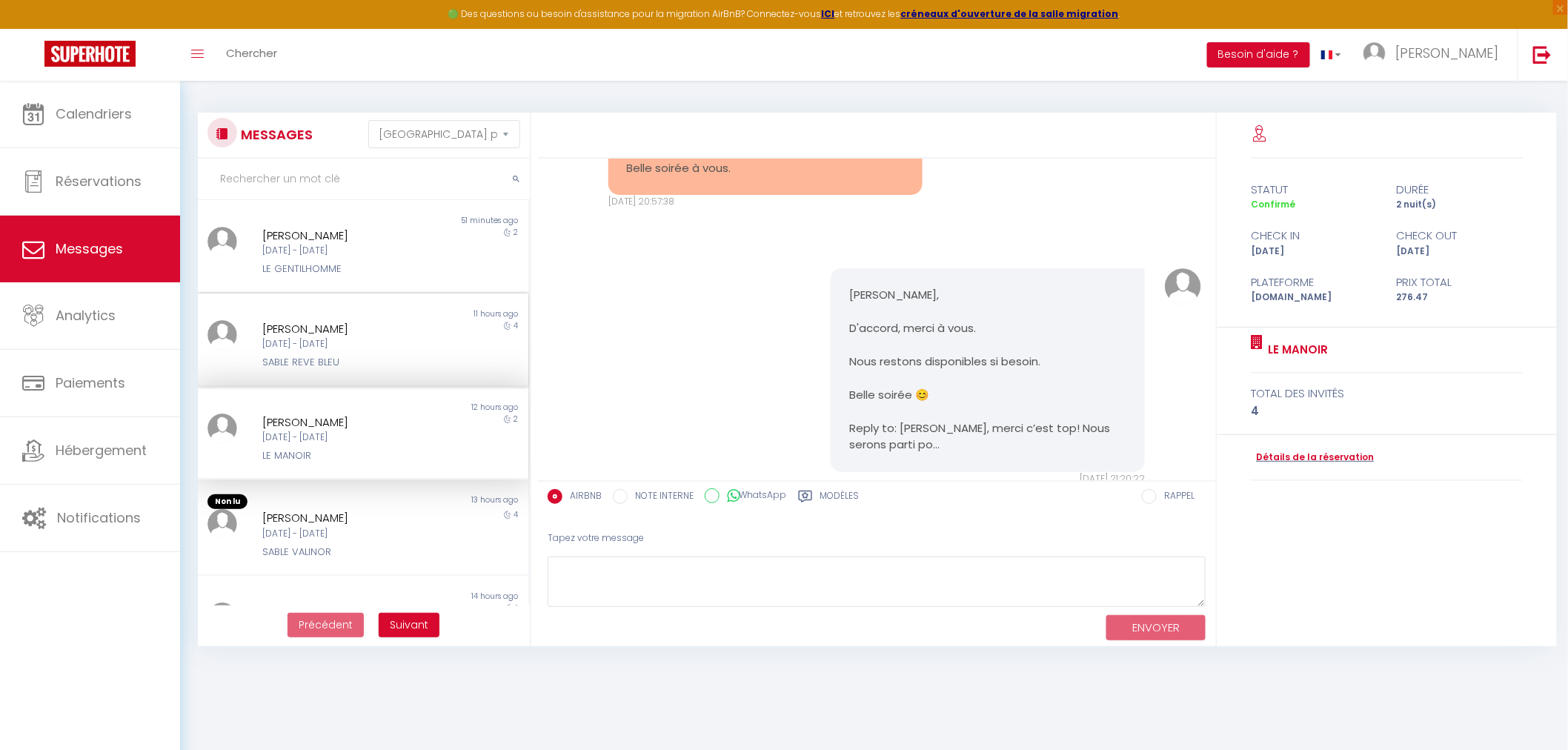
click at [347, 345] on div "Lun 08 Sep - Ven 12 Sep" at bounding box center [349, 344] width 174 height 14
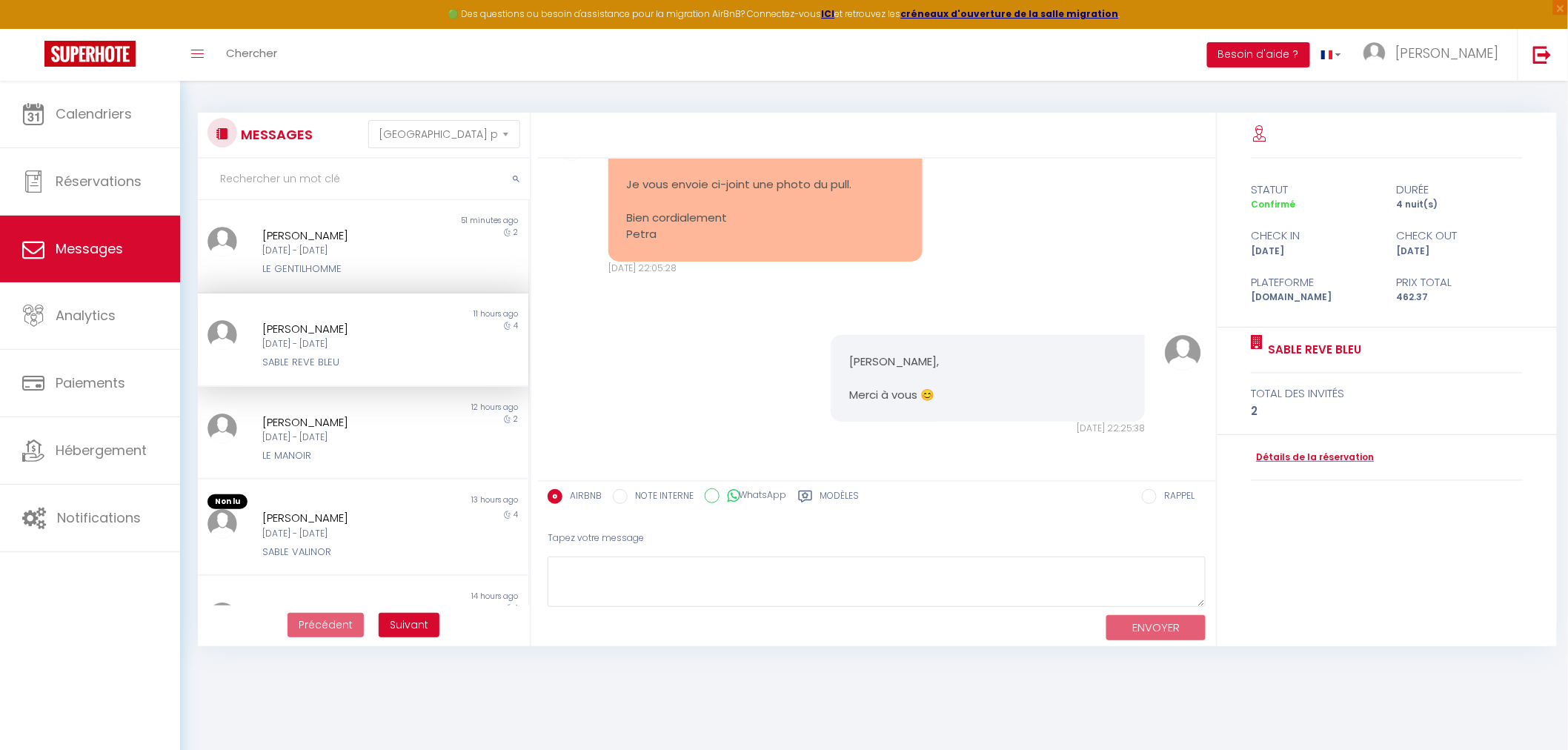
scroll to position [3387, 0]
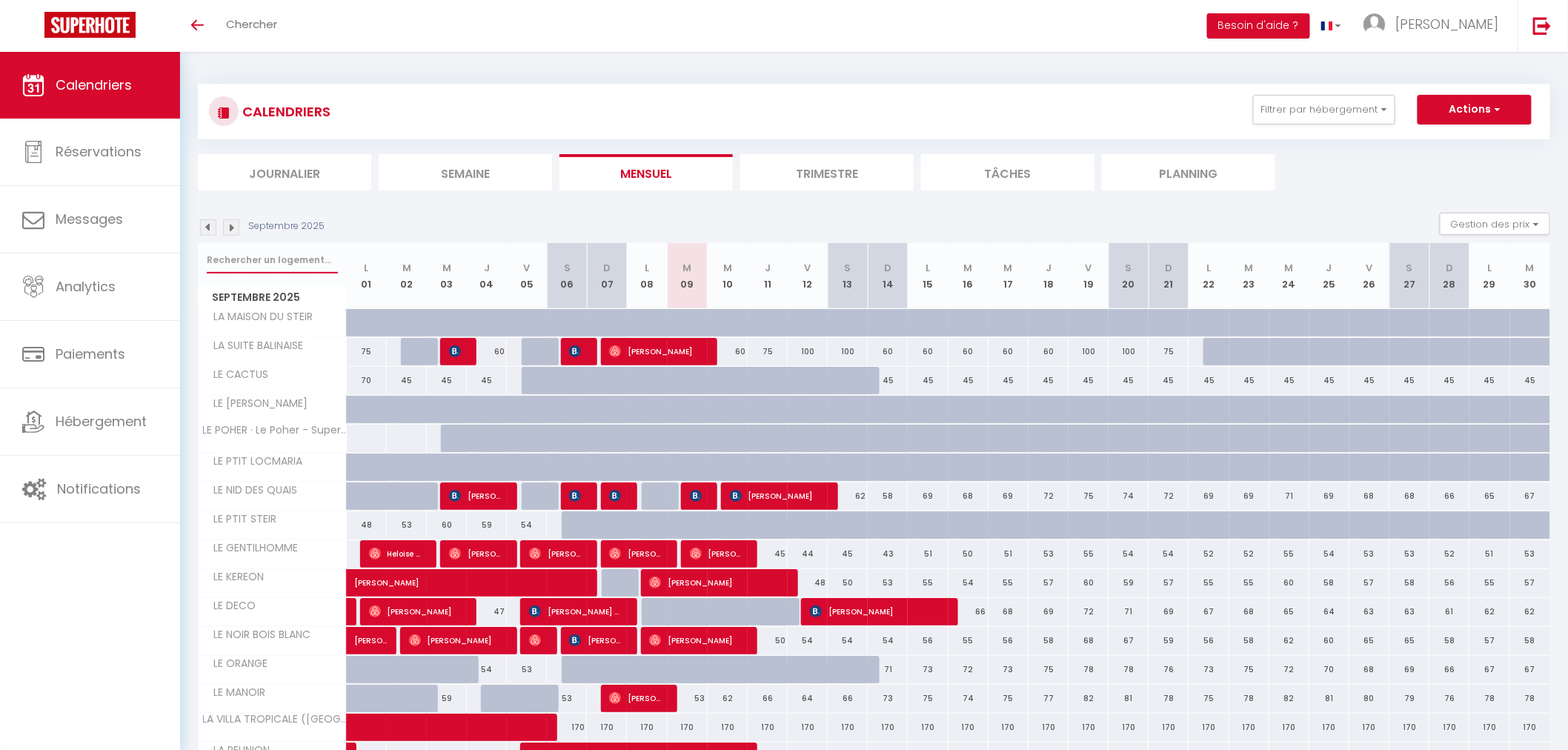
click at [264, 251] on input "text" at bounding box center [272, 260] width 131 height 27
type input "re"
select select
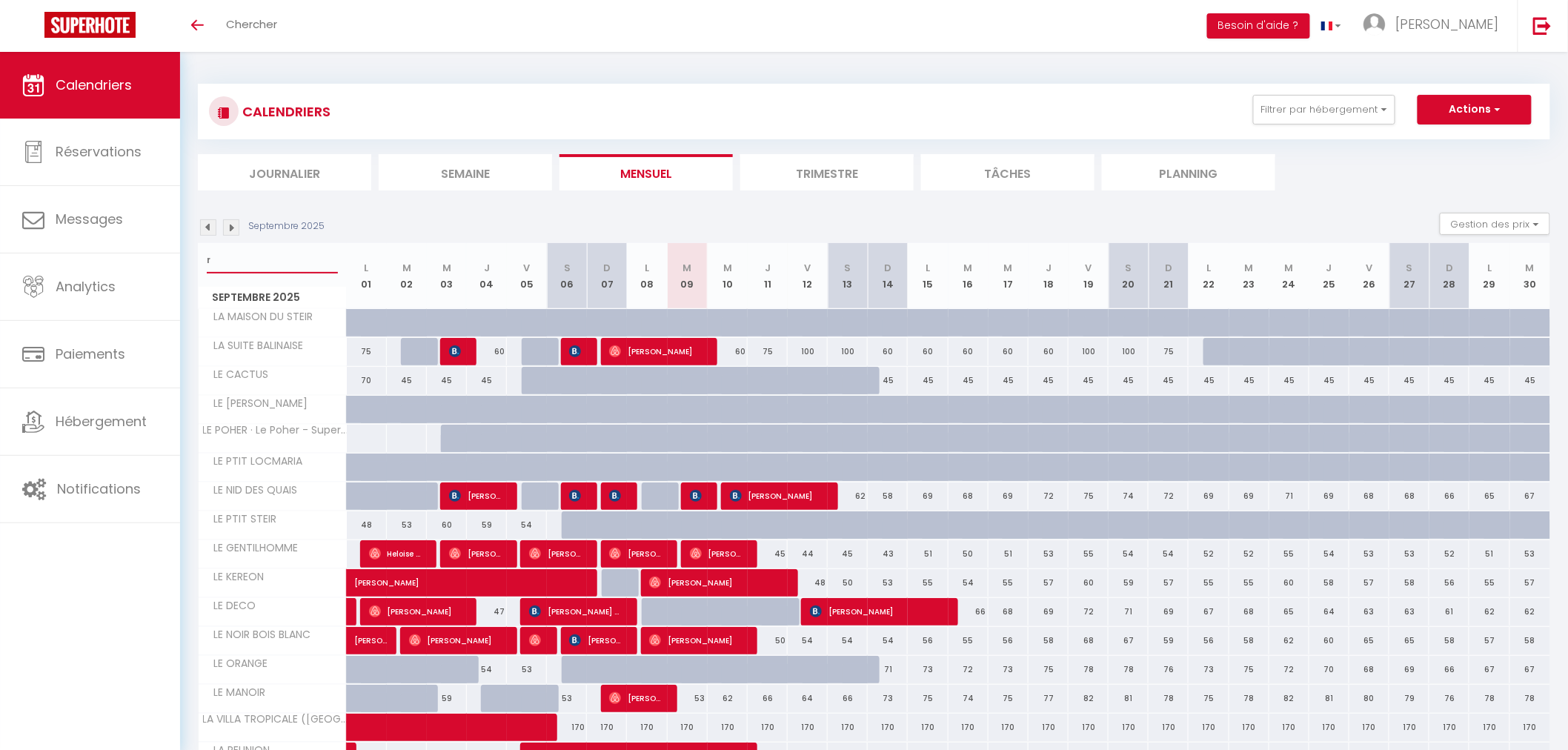
select select
type input "rev"
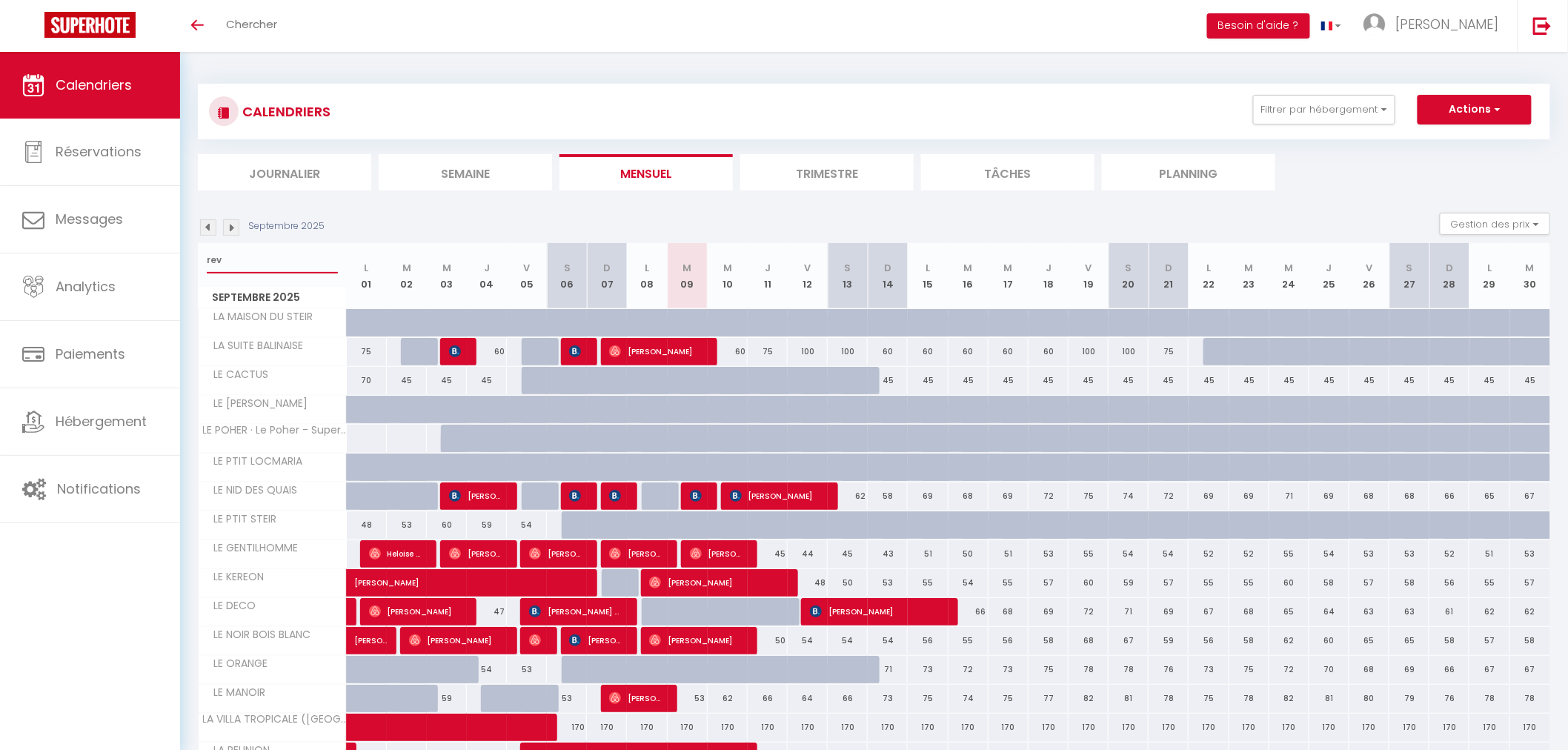
select select
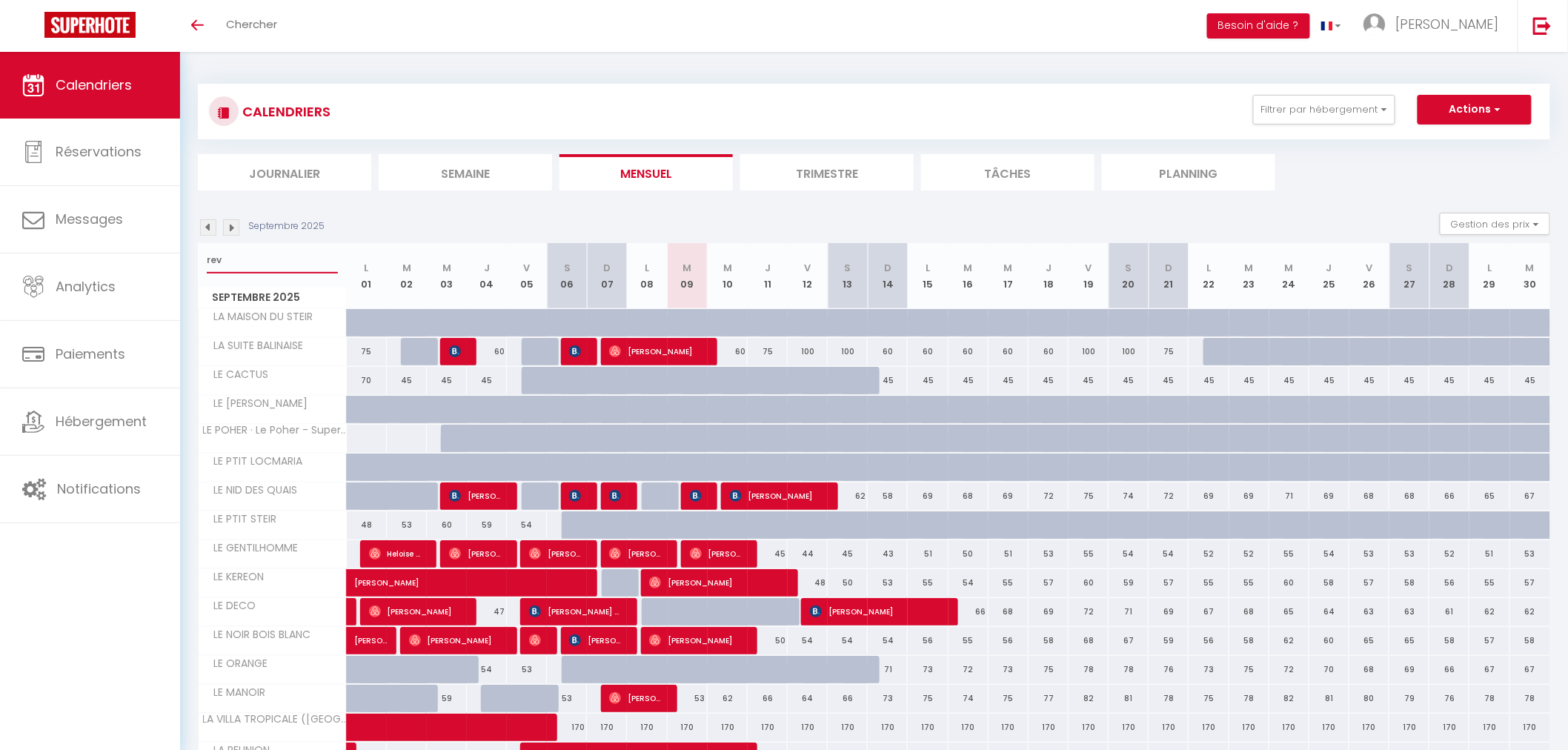
select select
type input "reve"
select select
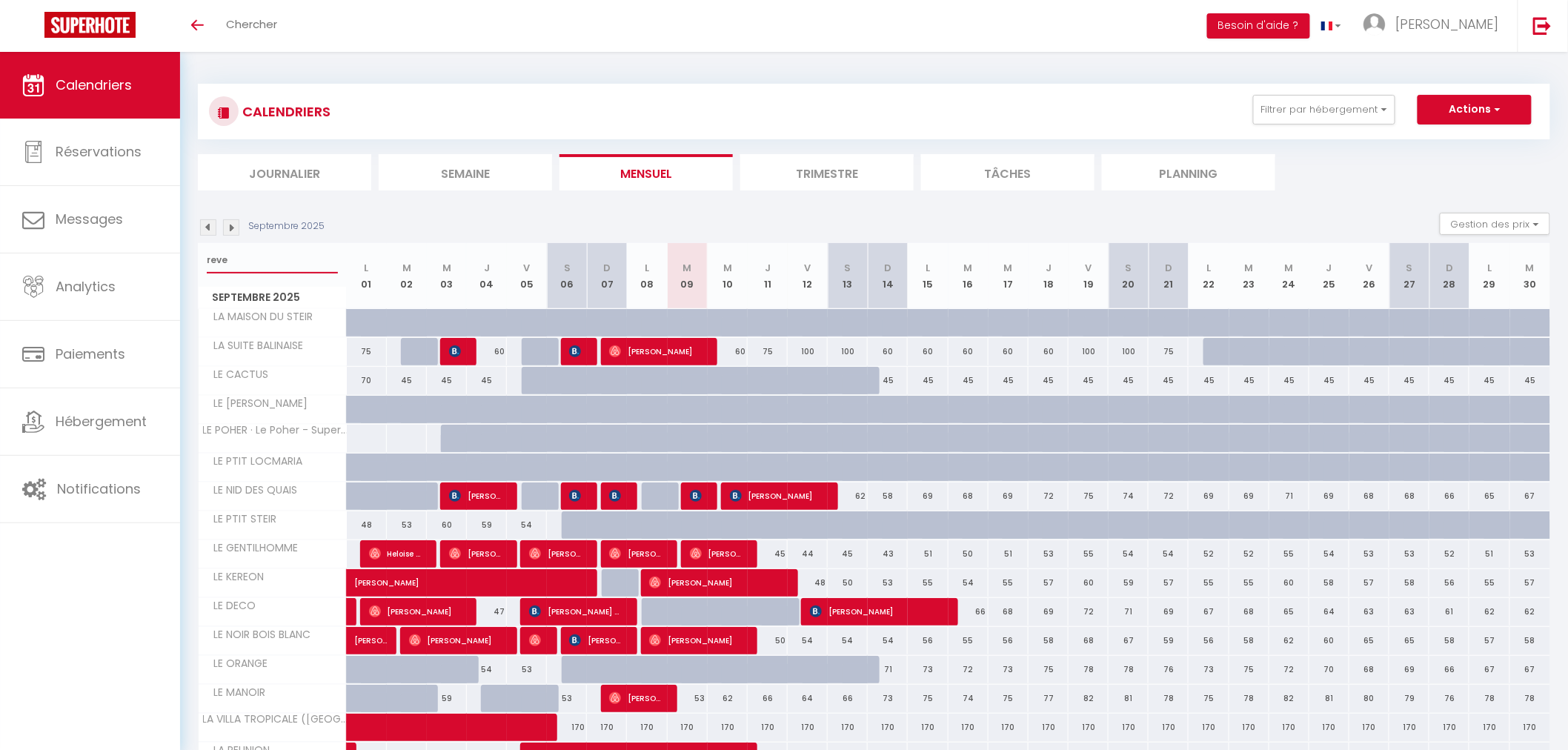
select select
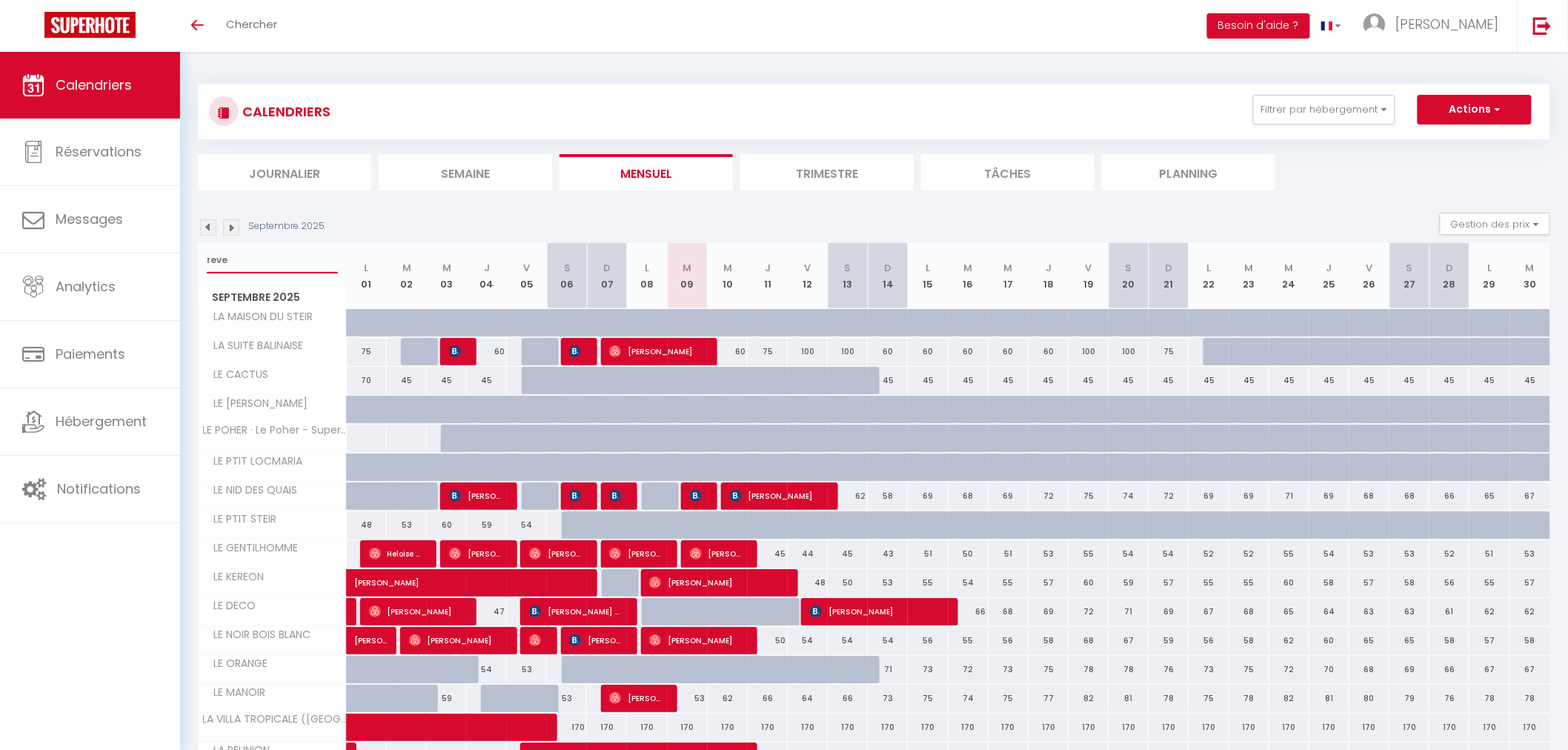
select select
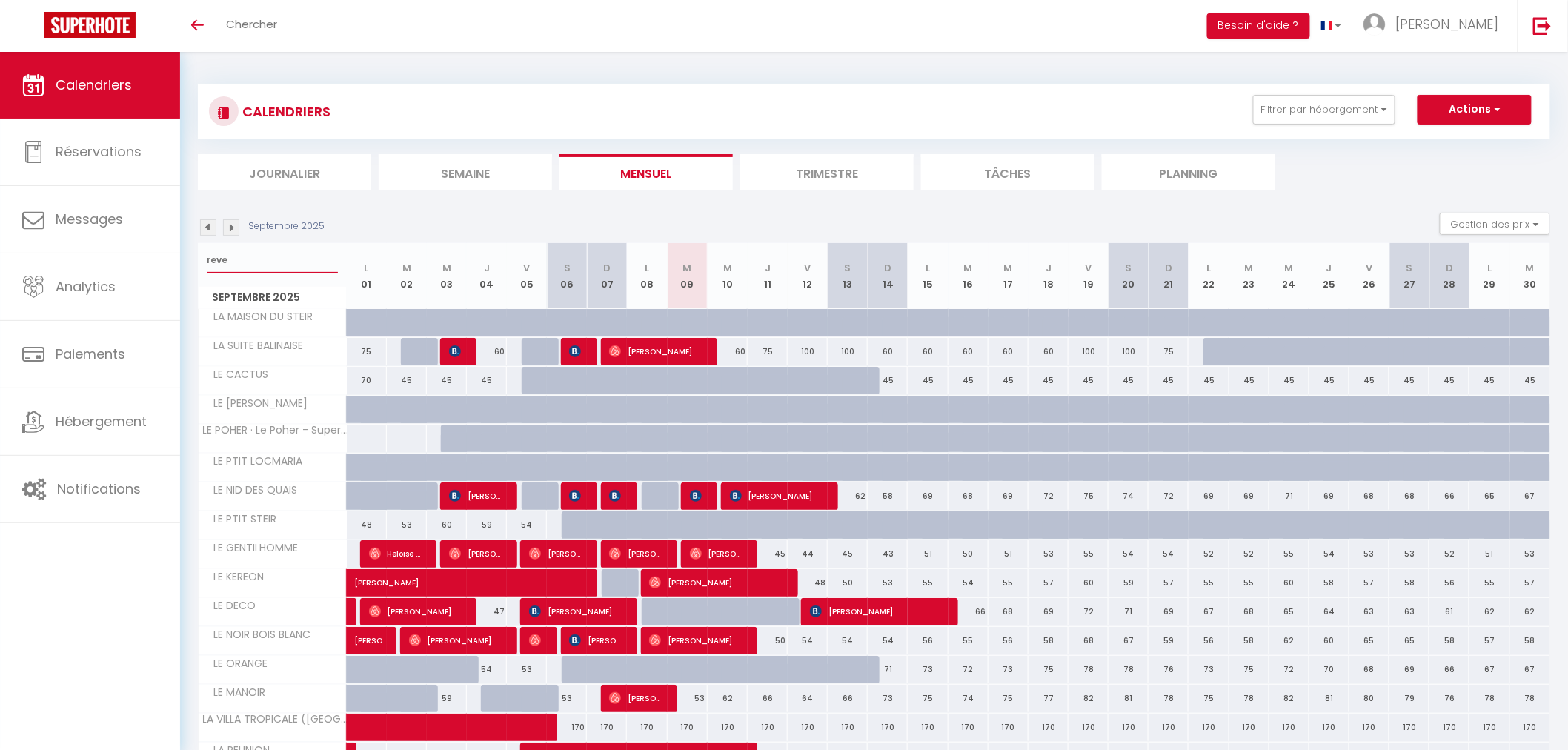
select select
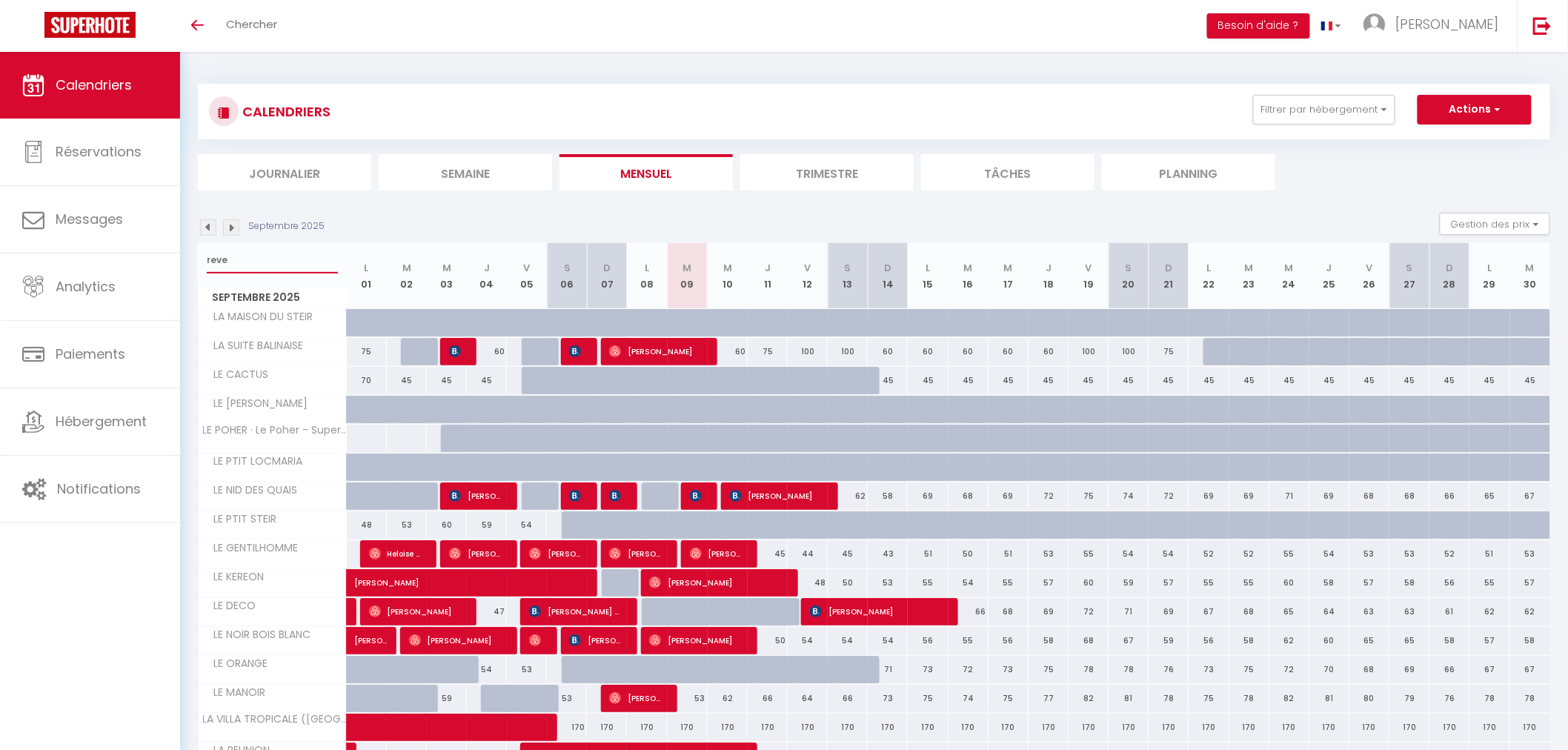
select select
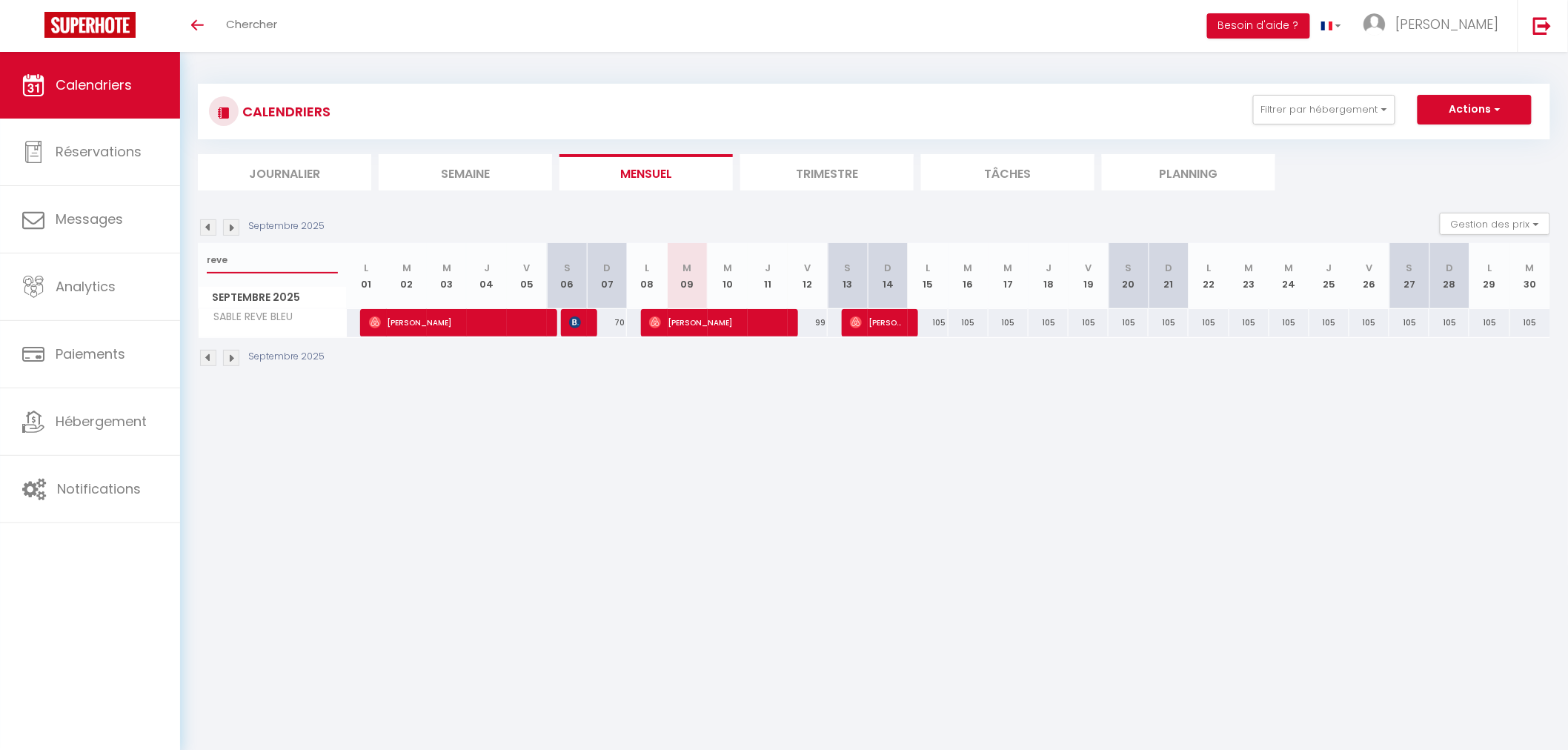
type input "reve"
click at [575, 317] on img at bounding box center [575, 323] width 12 height 12
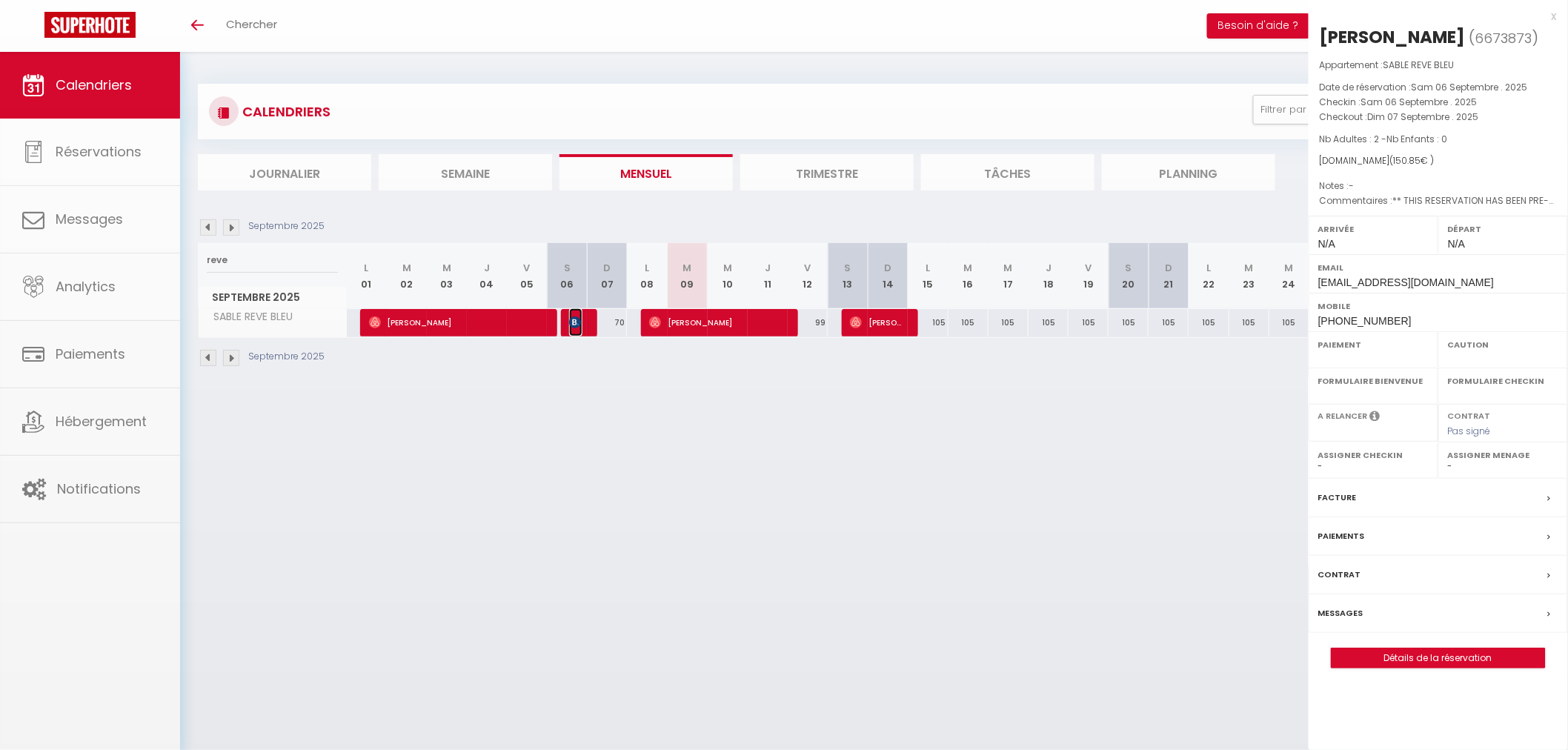
select select "OK"
select select "0"
select select "1"
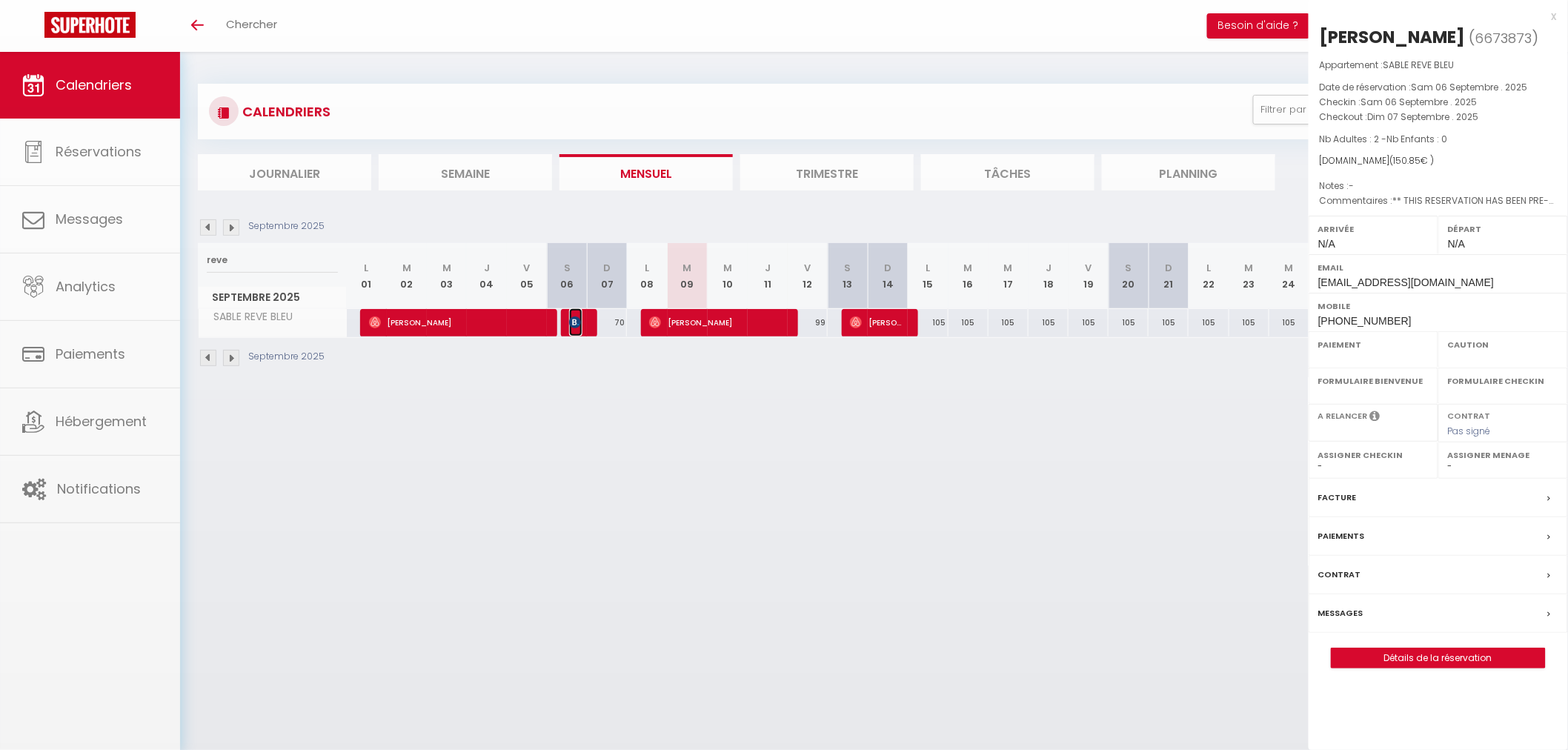
select select
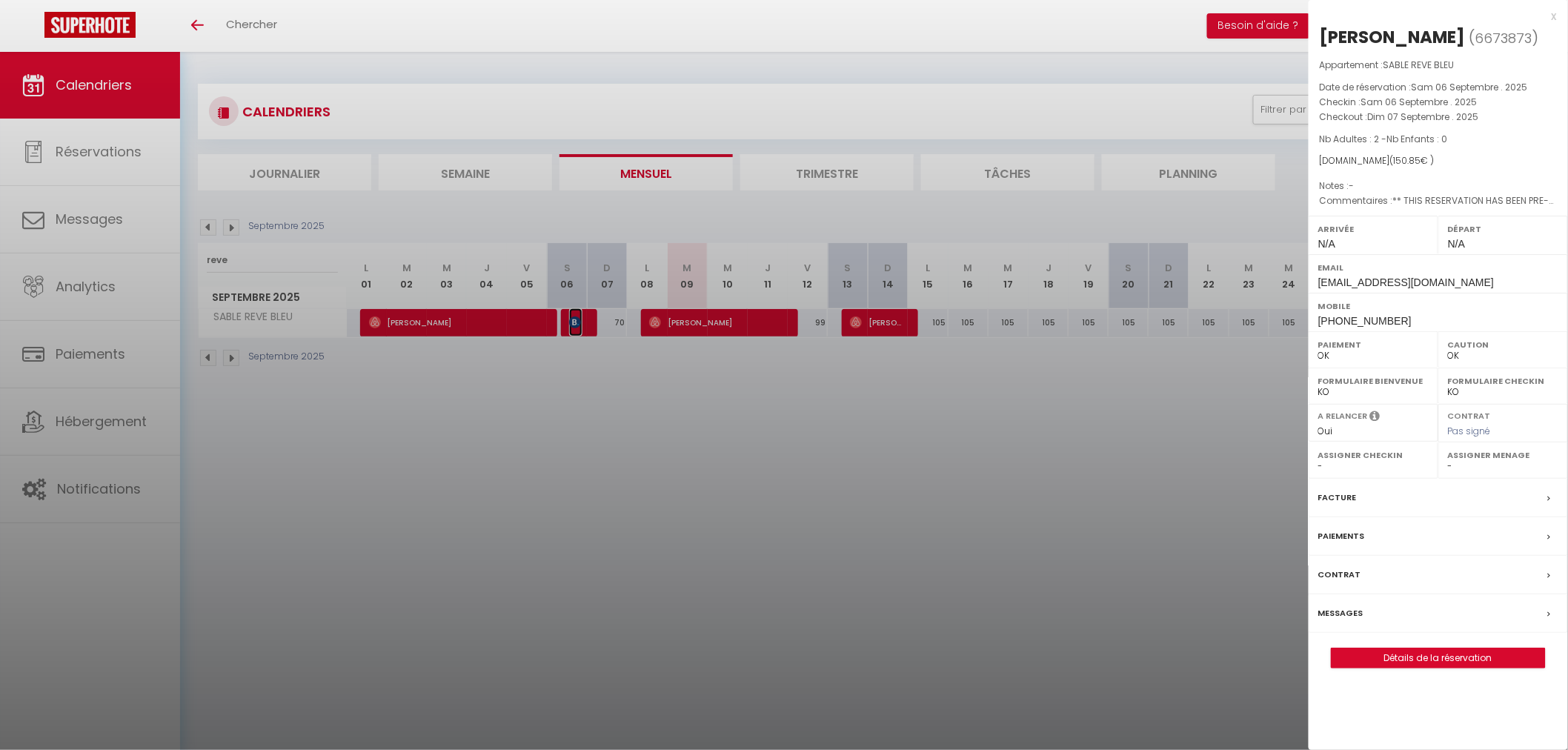
select select "41372"
click at [1424, 658] on link "Détails de la réservation" at bounding box center [1438, 658] width 213 height 19
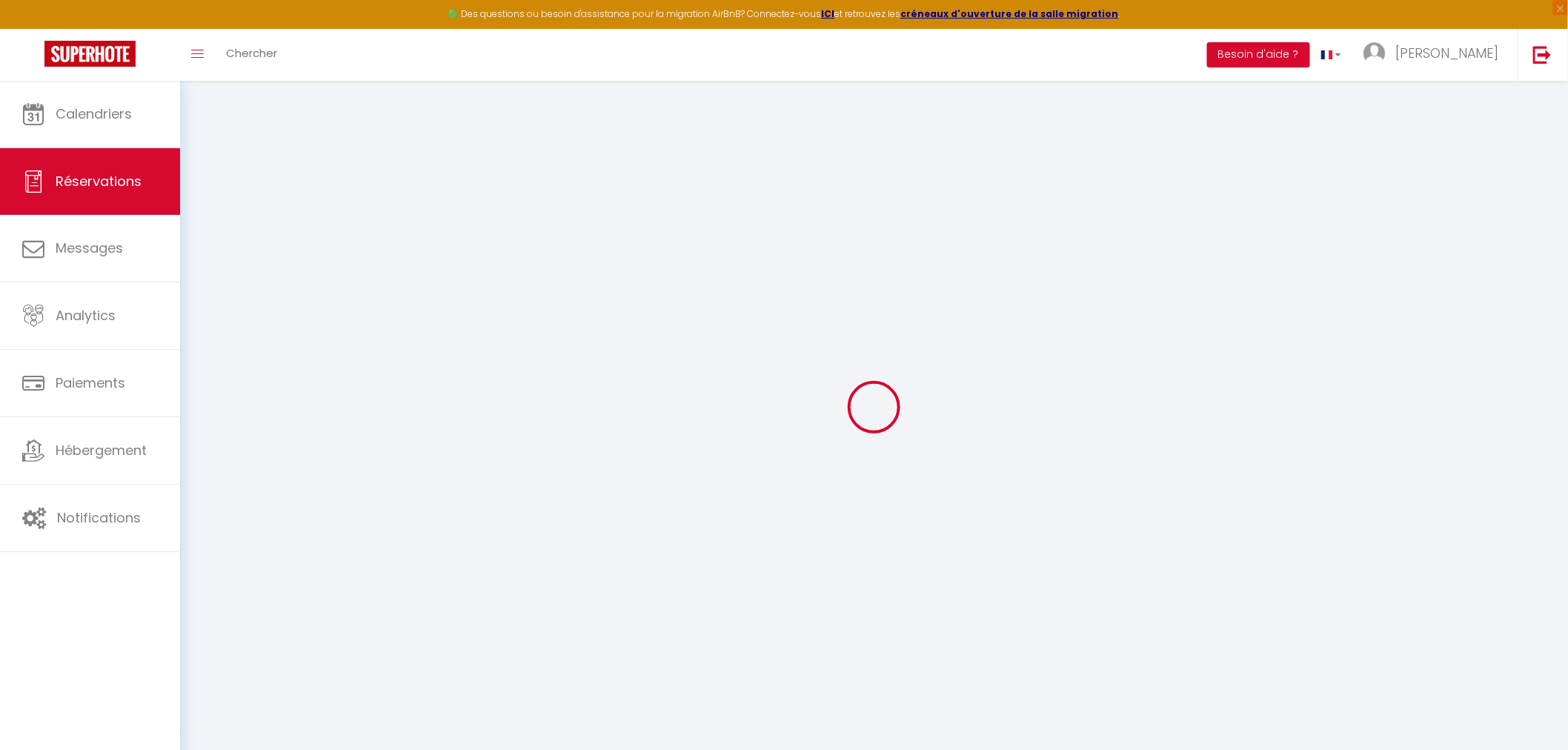
type input "Václav"
type input "Jabůrek"
type input "vjabur.310508@guest.booking.com"
type input "+420603370193"
type input "."
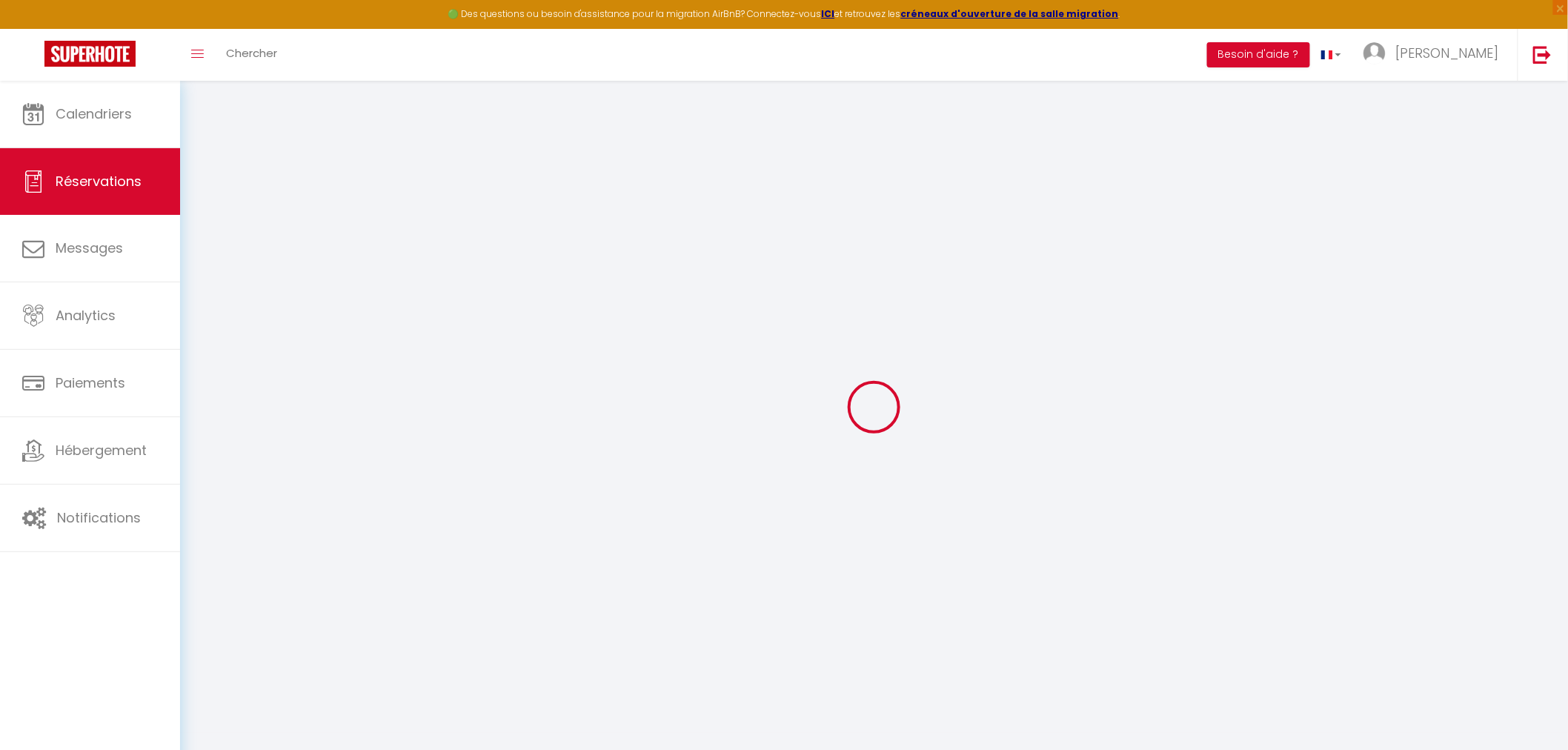
select select "CZ"
type input "21.91"
type input "2.11"
select select "72937"
select select "1"
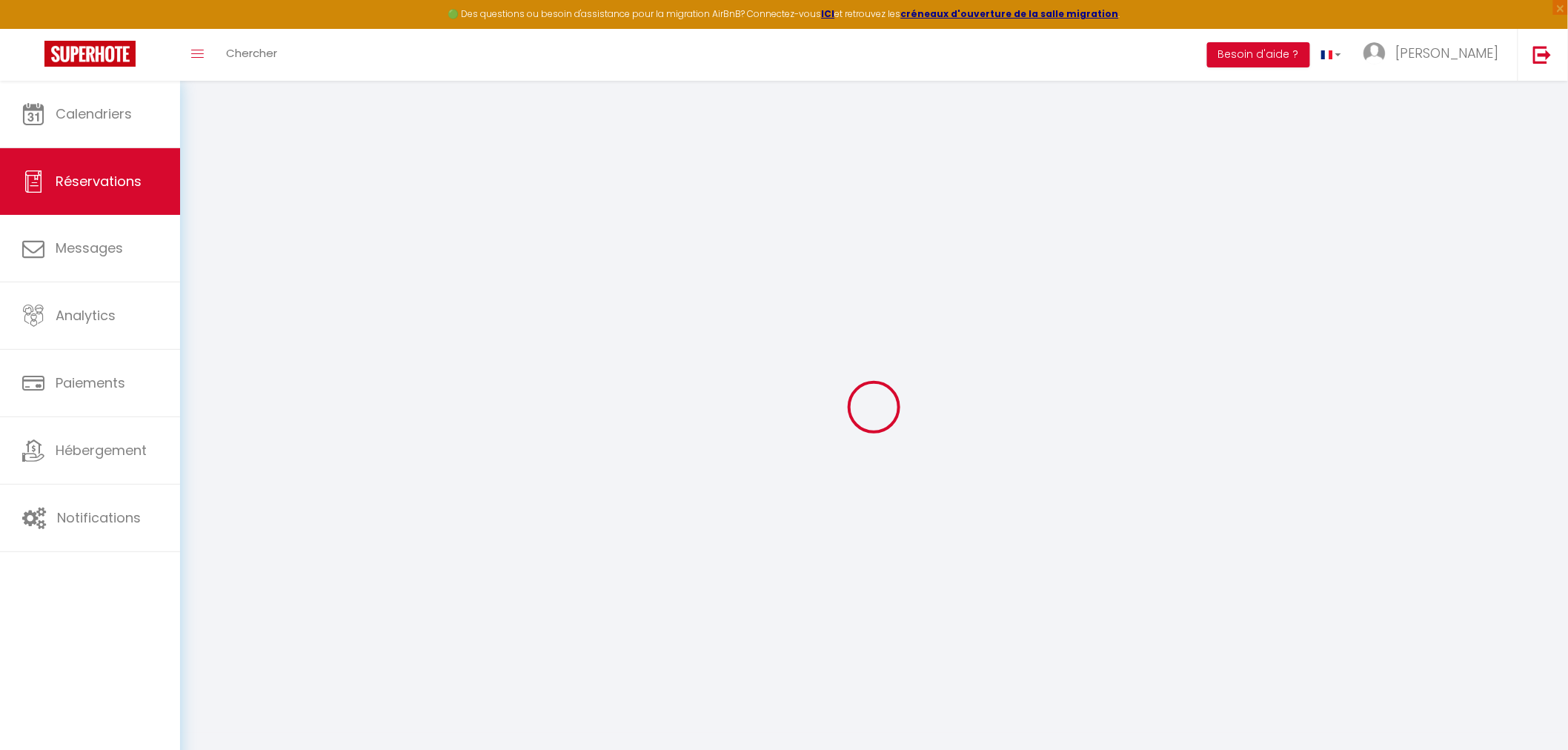
select select
type input "2"
select select "12"
select select "15"
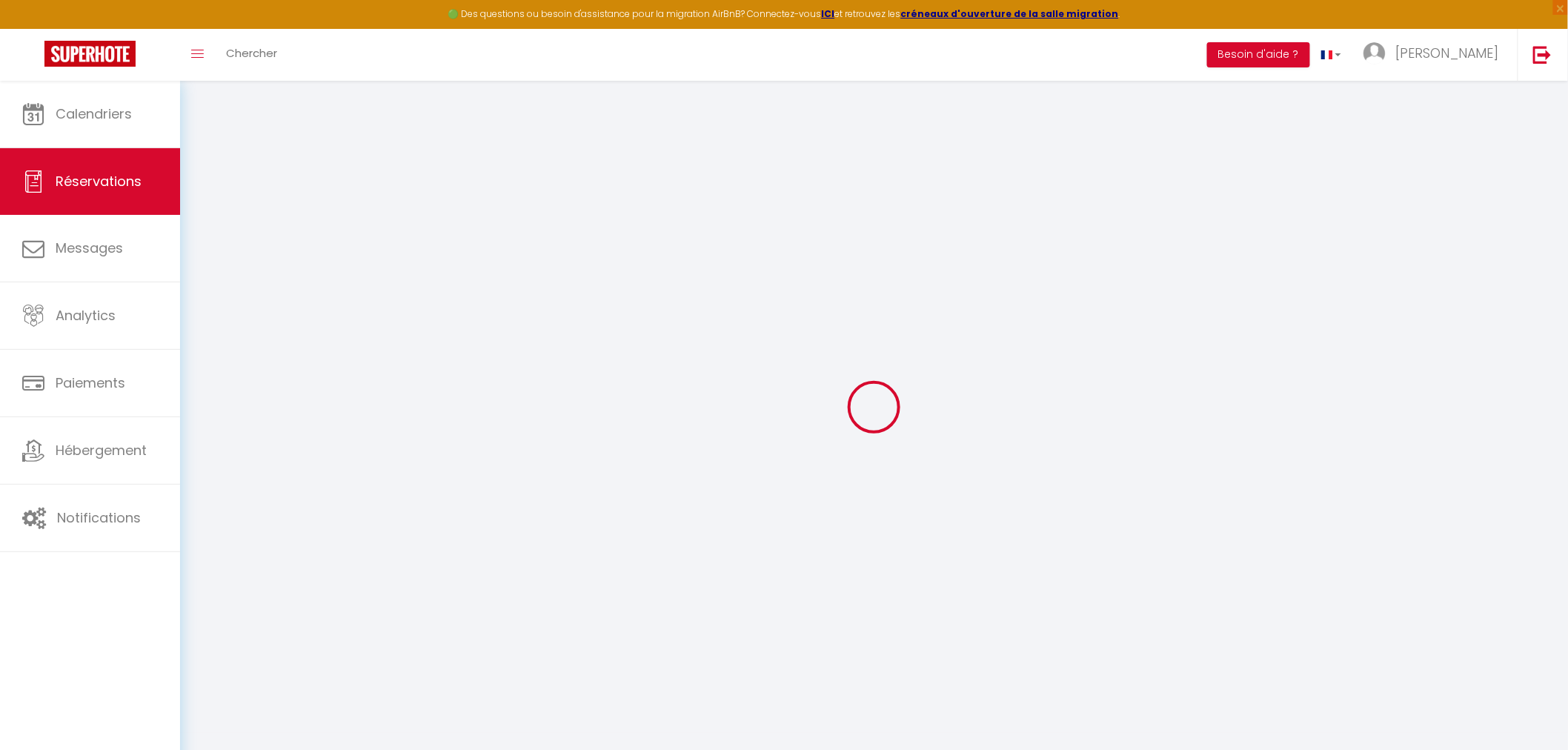
type input "96.05"
checkbox input "false"
type input "0"
select select "2"
type input "0"
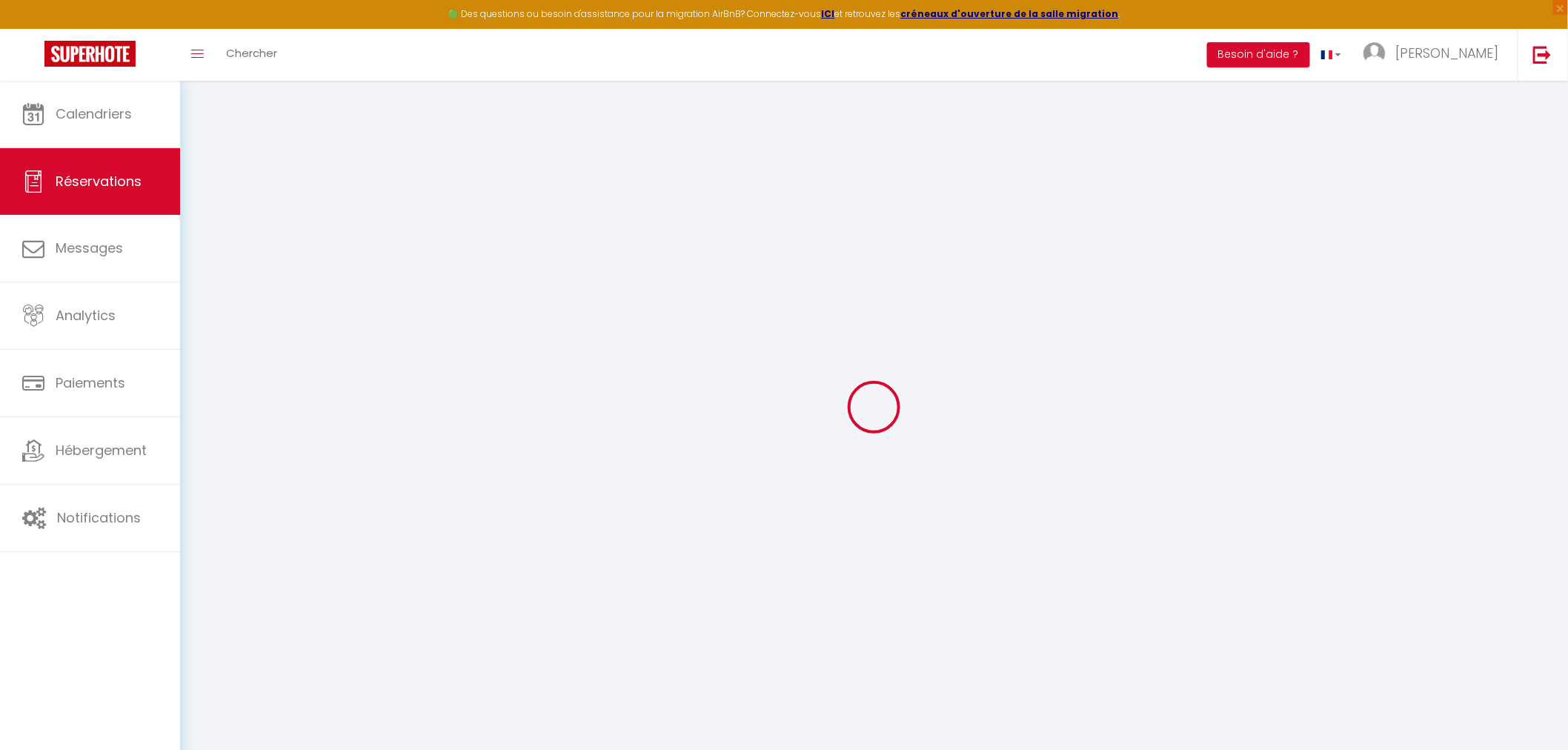
type input "0"
select select
checkbox input "false"
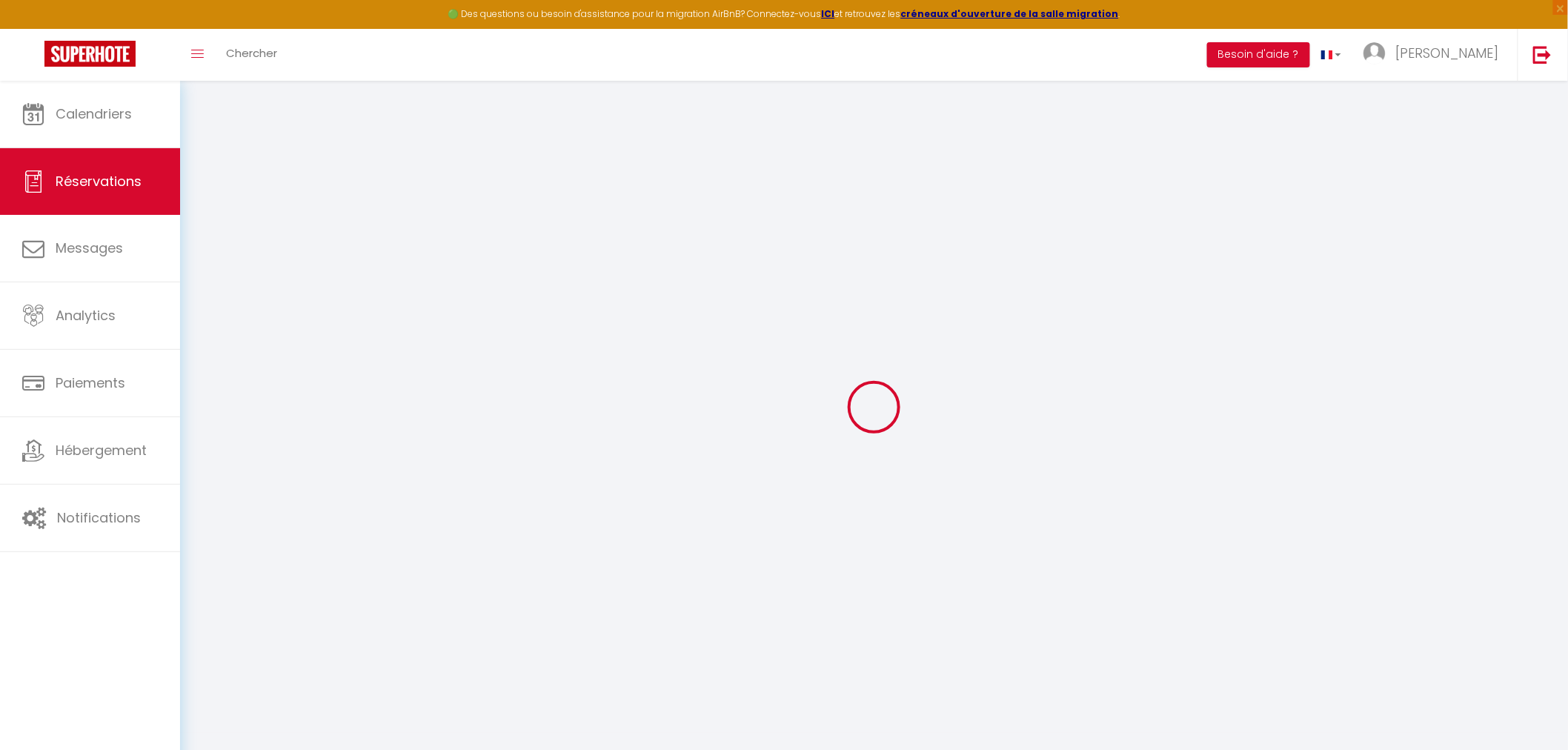
select select
checkbox input "false"
select select
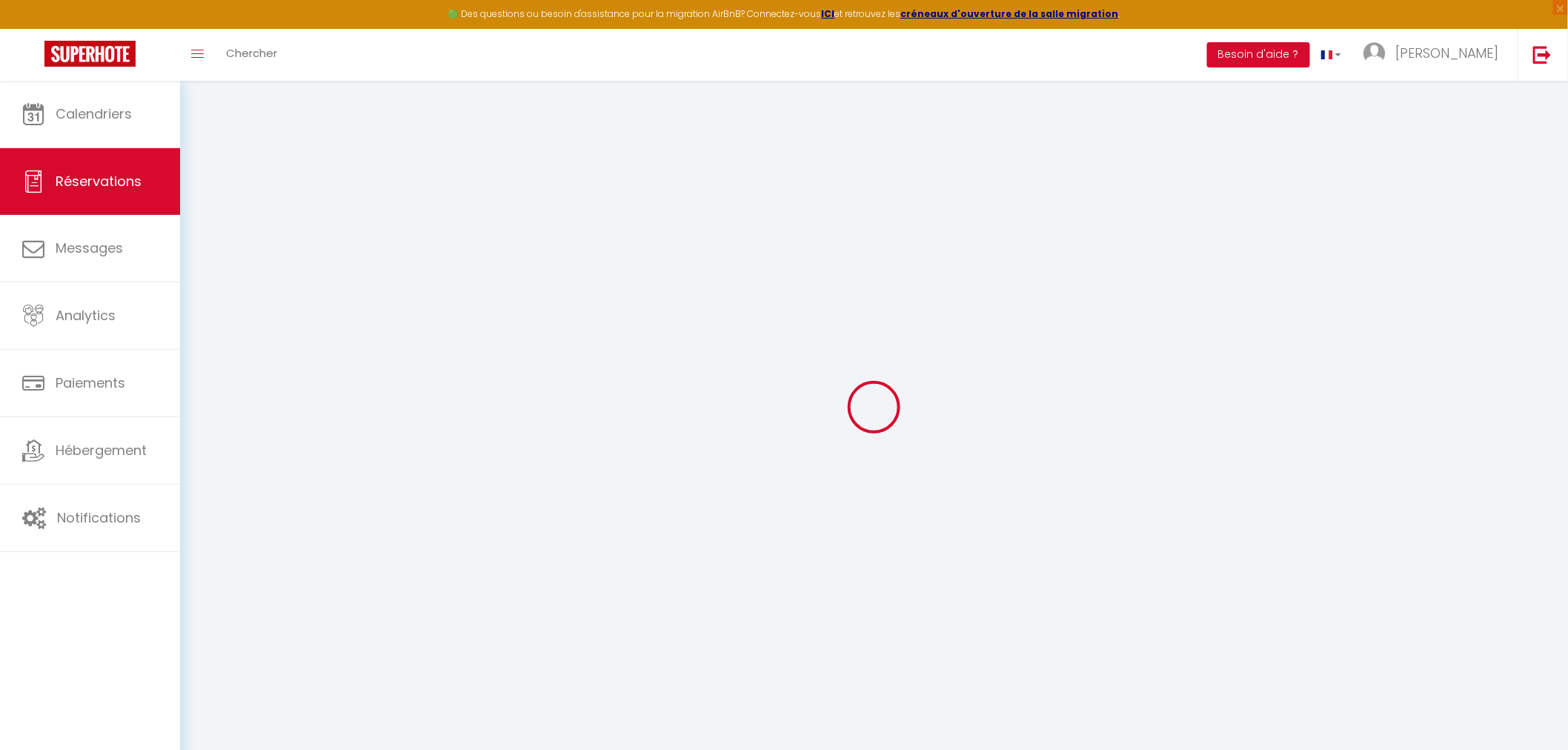
checkbox input "false"
type textarea "** THIS RESERVATION HAS BEEN PRE-PAID ** BOOKING NOTE : Payment charge is EUR 2…"
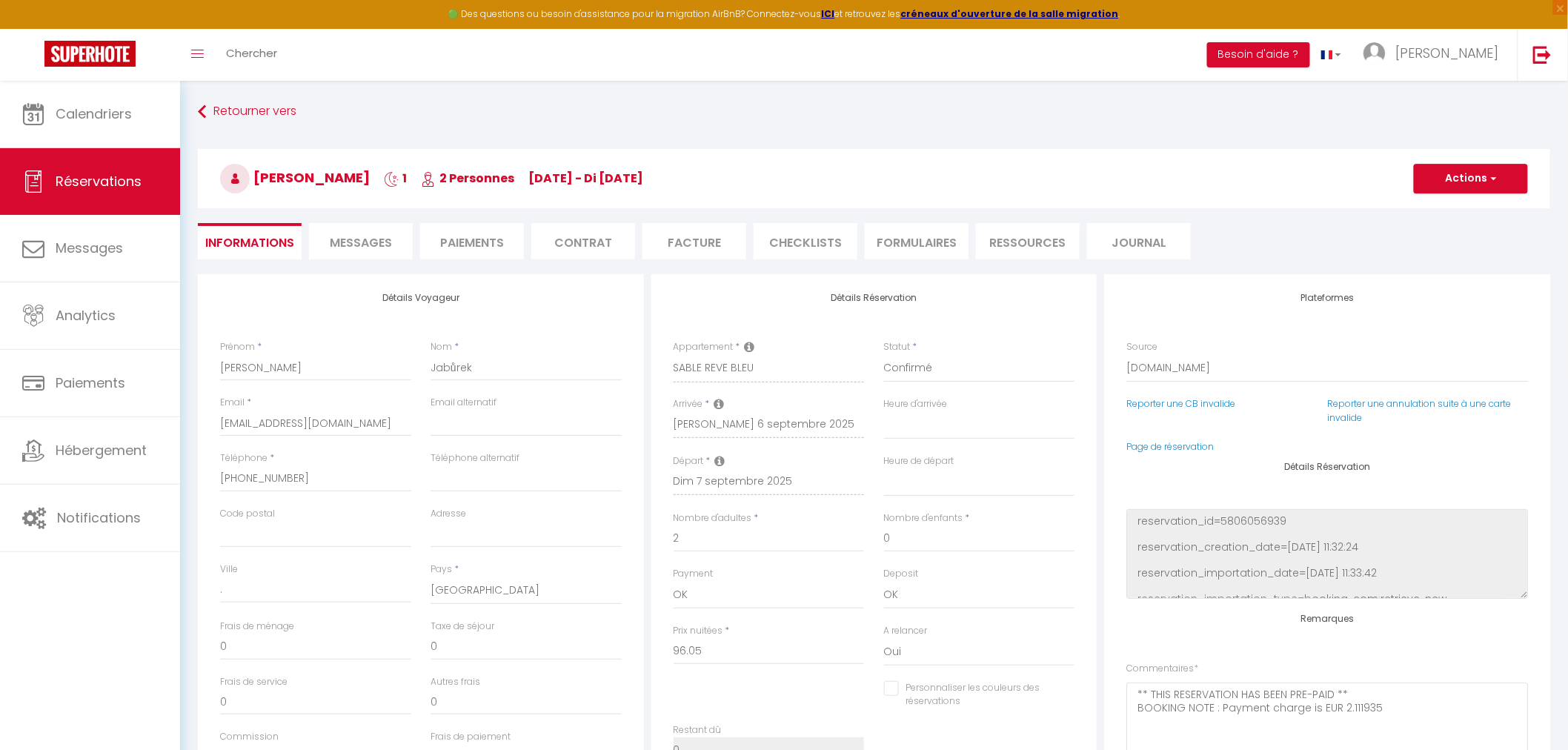
type input "50"
type input "4.8"
select select
checkbox input "false"
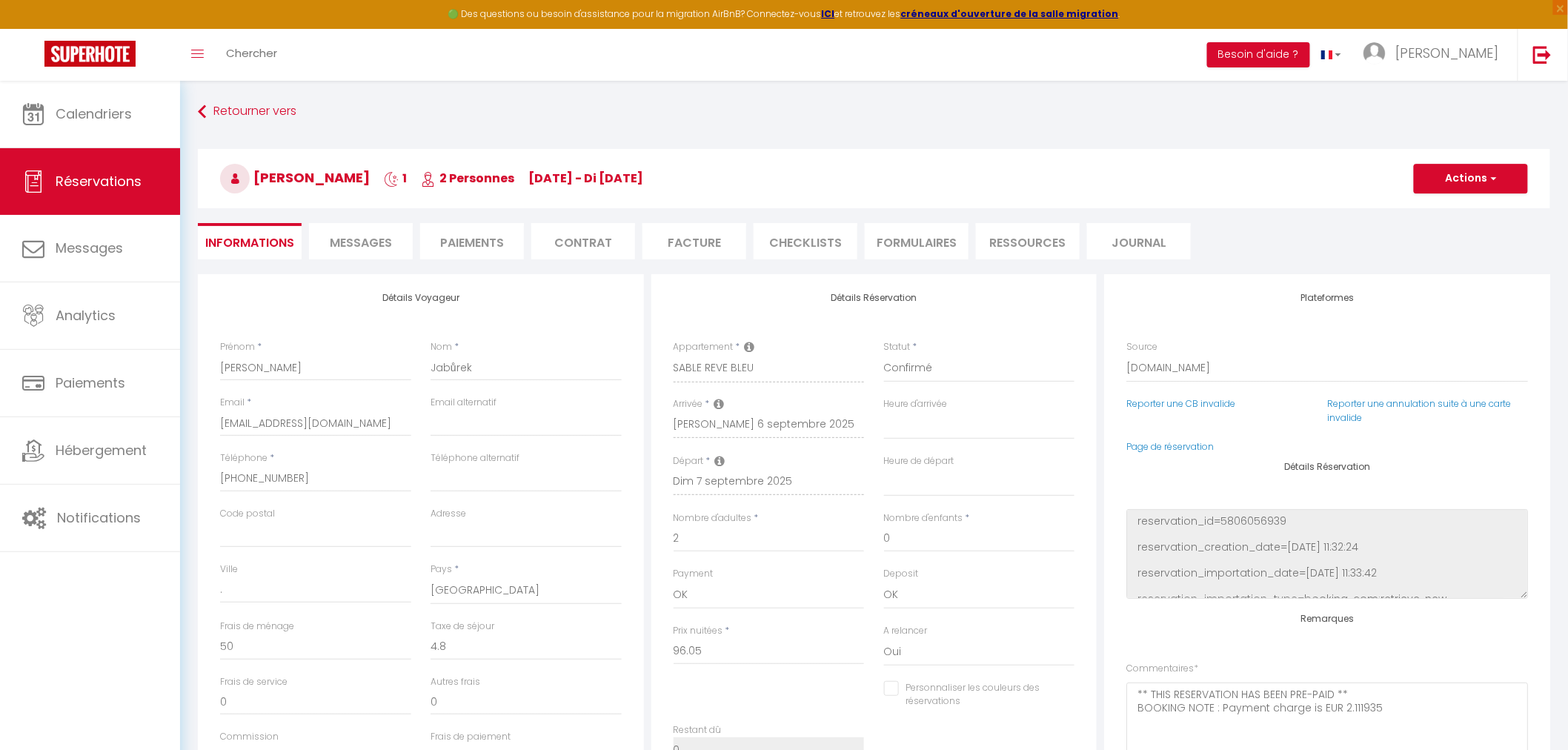
select select
click at [1188, 449] on link "Page de réservation" at bounding box center [1169, 446] width 87 height 13
